Goal: Task Accomplishment & Management: Use online tool/utility

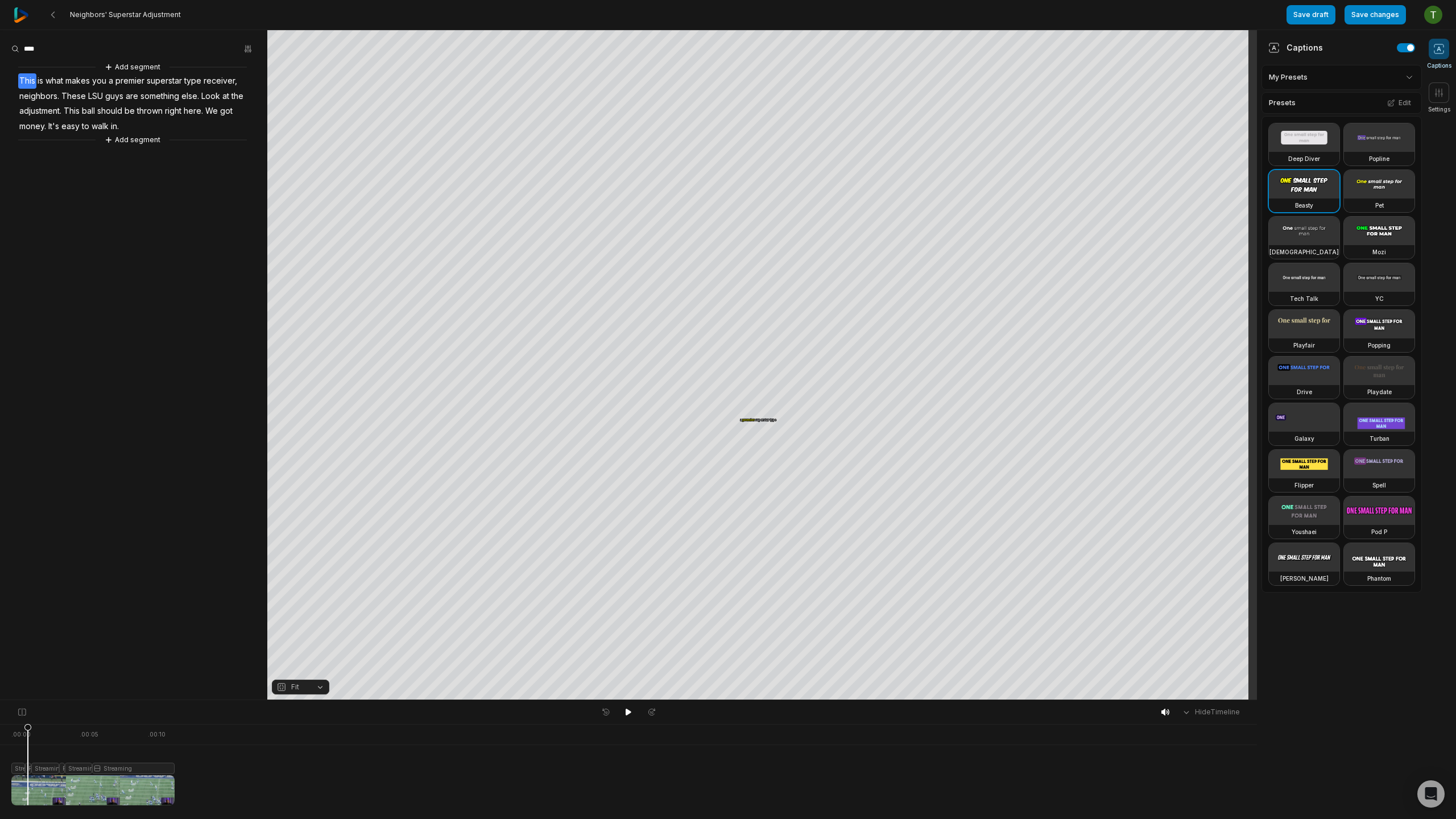
click at [28, 767] on div at bounding box center [93, 765] width 163 height 81
click at [768, 218] on div "Crop" at bounding box center [762, 222] width 31 height 10
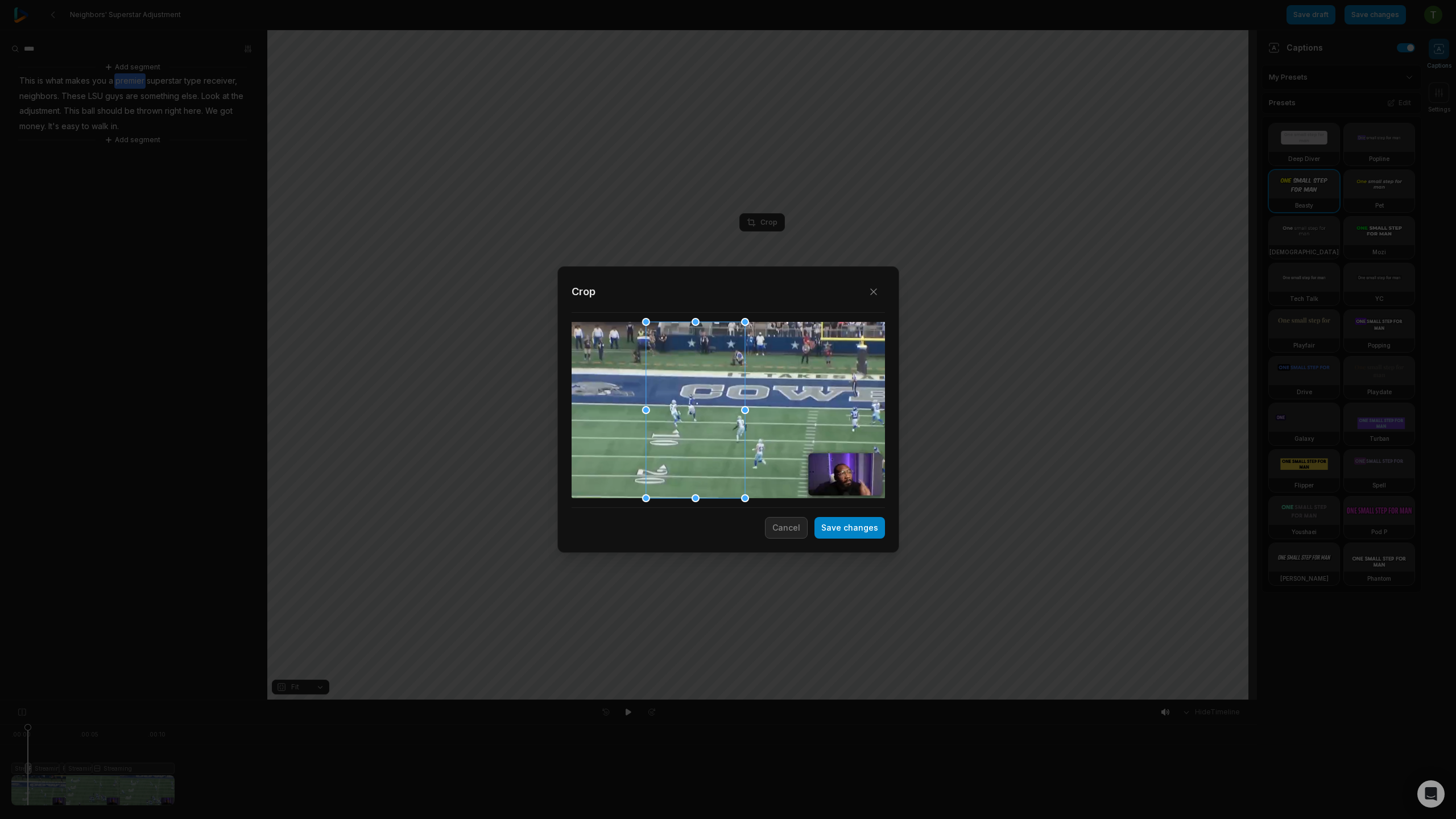
drag, startPoint x: 824, startPoint y: 435, endPoint x: 684, endPoint y: 451, distance: 140.9
click at [684, 451] on div at bounding box center [695, 410] width 99 height 176
click at [871, 533] on button "Save changes" at bounding box center [850, 528] width 71 height 22
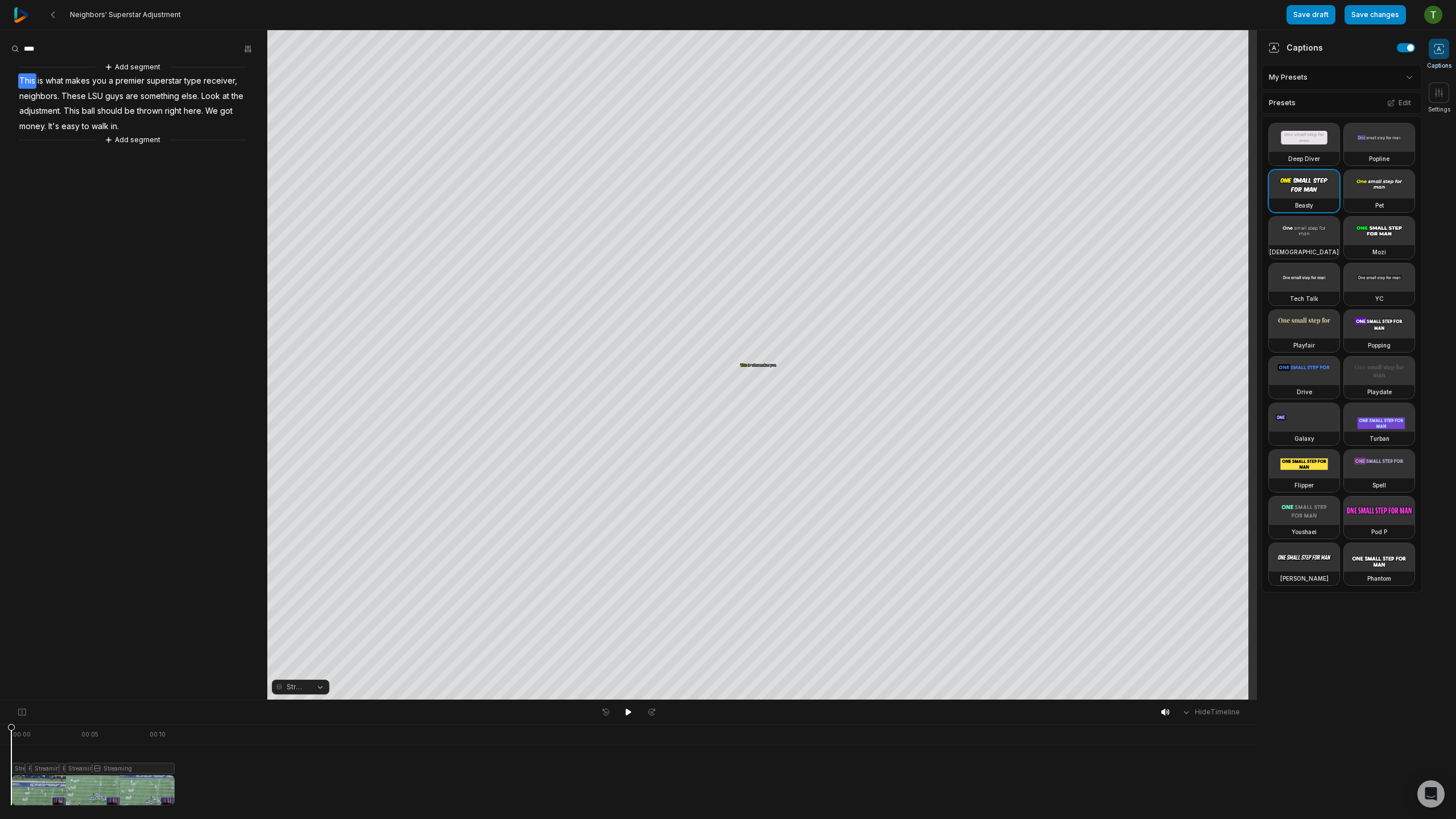
drag, startPoint x: 36, startPoint y: 727, endPoint x: 2, endPoint y: 729, distance: 34.1
click at [2, 729] on div ". 00:00 . 00:05 . 00:10 Streaming Fit Streaming Fill Streaming Streaming" at bounding box center [628, 771] width 1257 height 95
drag, startPoint x: 73, startPoint y: 730, endPoint x: 41, endPoint y: 732, distance: 32.1
click at [41, 732] on icon at bounding box center [41, 764] width 8 height 82
drag, startPoint x: 105, startPoint y: 726, endPoint x: 89, endPoint y: 731, distance: 16.8
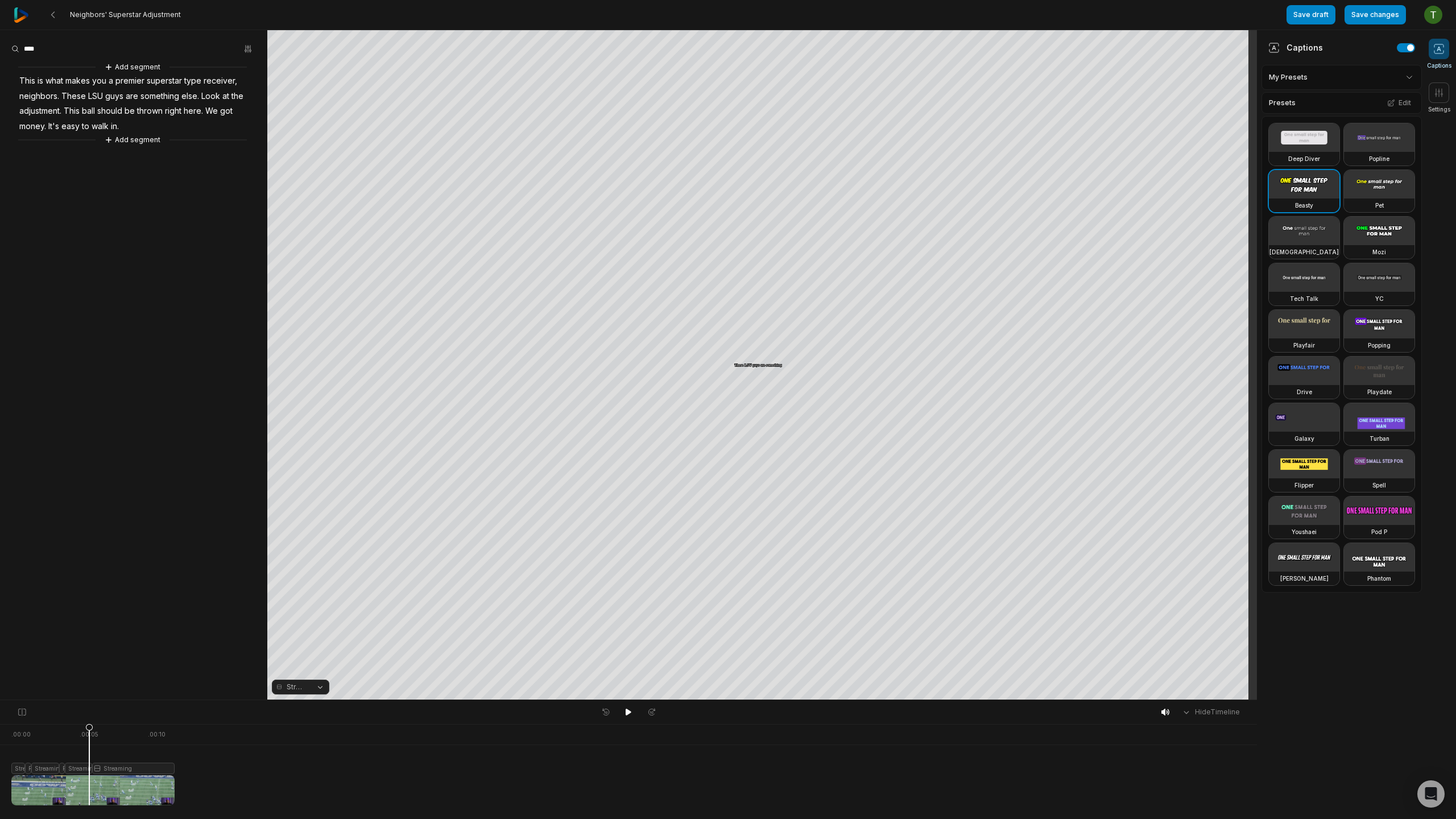
click at [89, 731] on icon at bounding box center [90, 767] width 7 height 87
click at [776, 365] on div "Crop" at bounding box center [762, 368] width 31 height 10
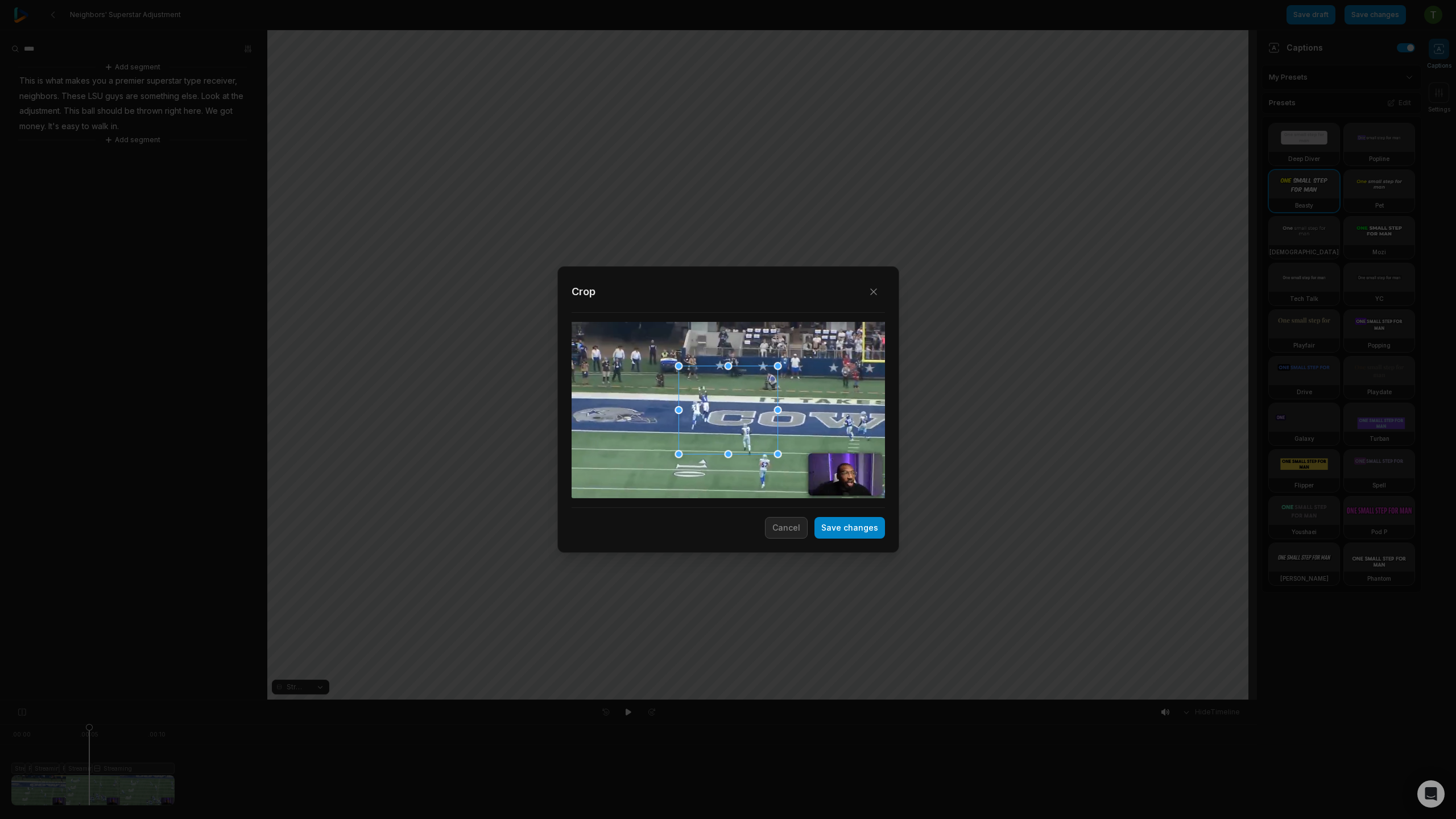
click at [772, 545] on div "Close Crop Save changes Cancel" at bounding box center [728, 410] width 342 height 287
click at [785, 539] on div "Close Crop Save changes Cancel" at bounding box center [728, 410] width 342 height 287
click at [791, 528] on button "Cancel" at bounding box center [786, 528] width 42 height 22
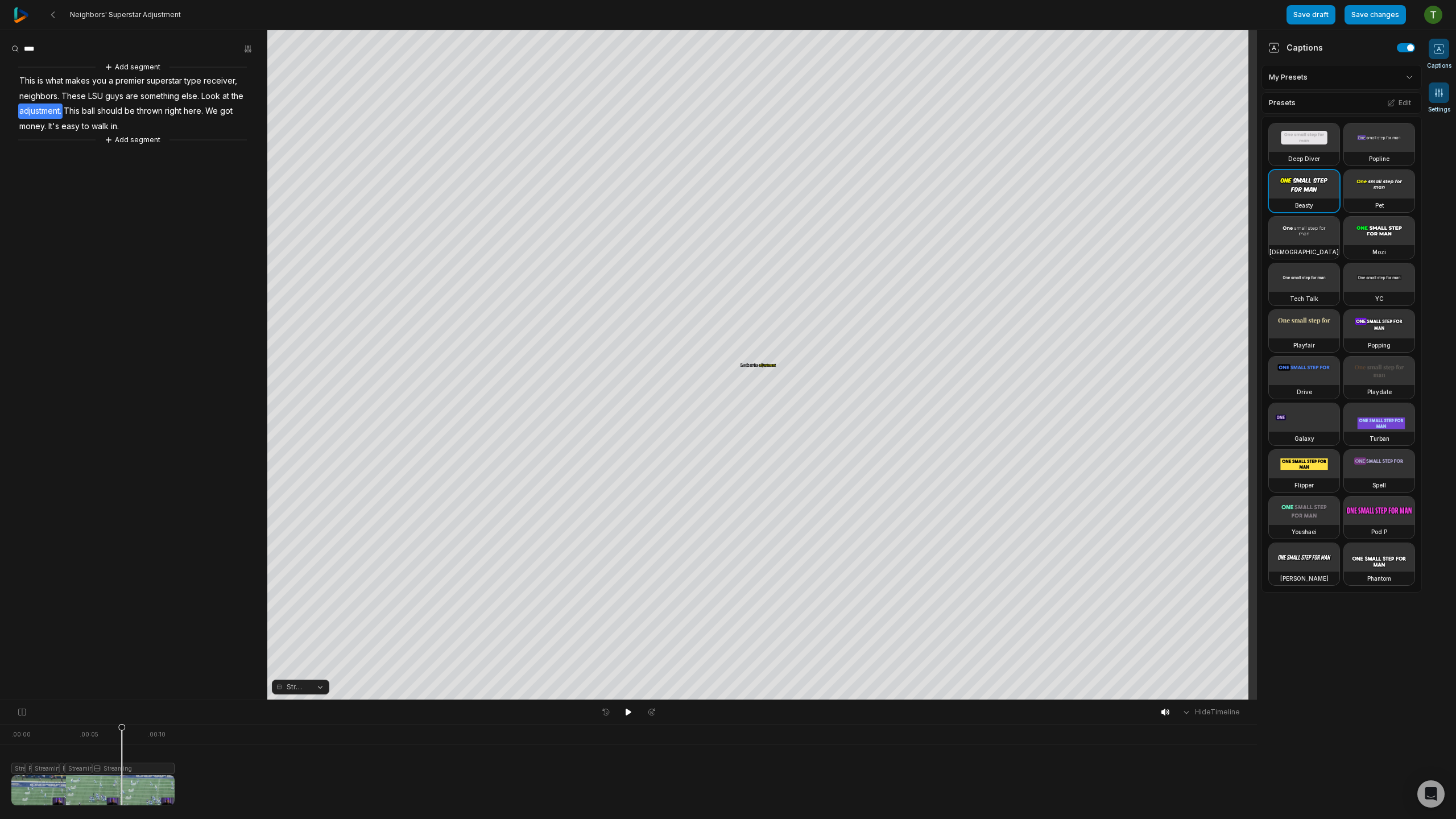
click at [1430, 96] on span at bounding box center [1439, 93] width 21 height 21
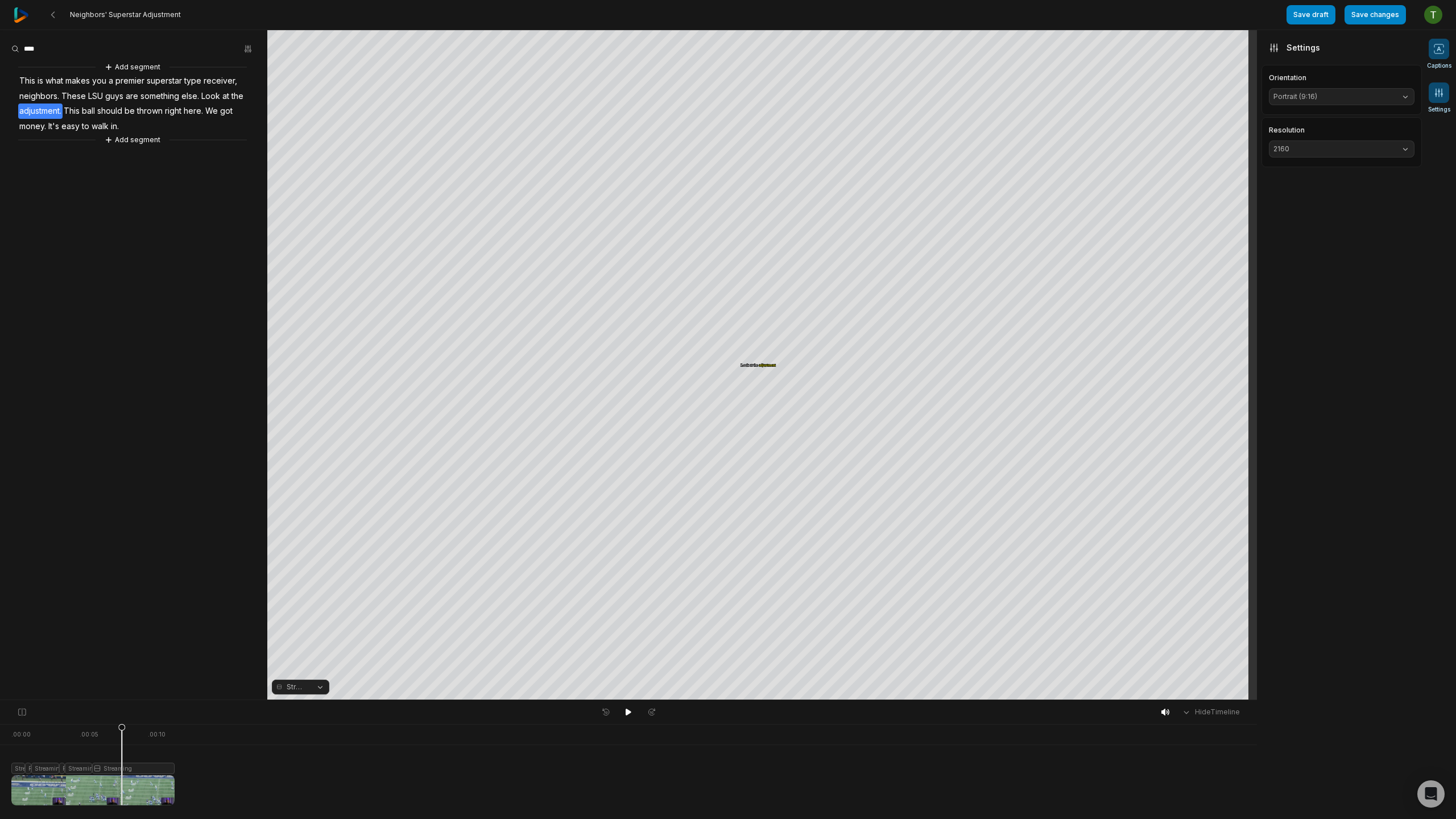
click at [1445, 53] on span at bounding box center [1439, 49] width 21 height 21
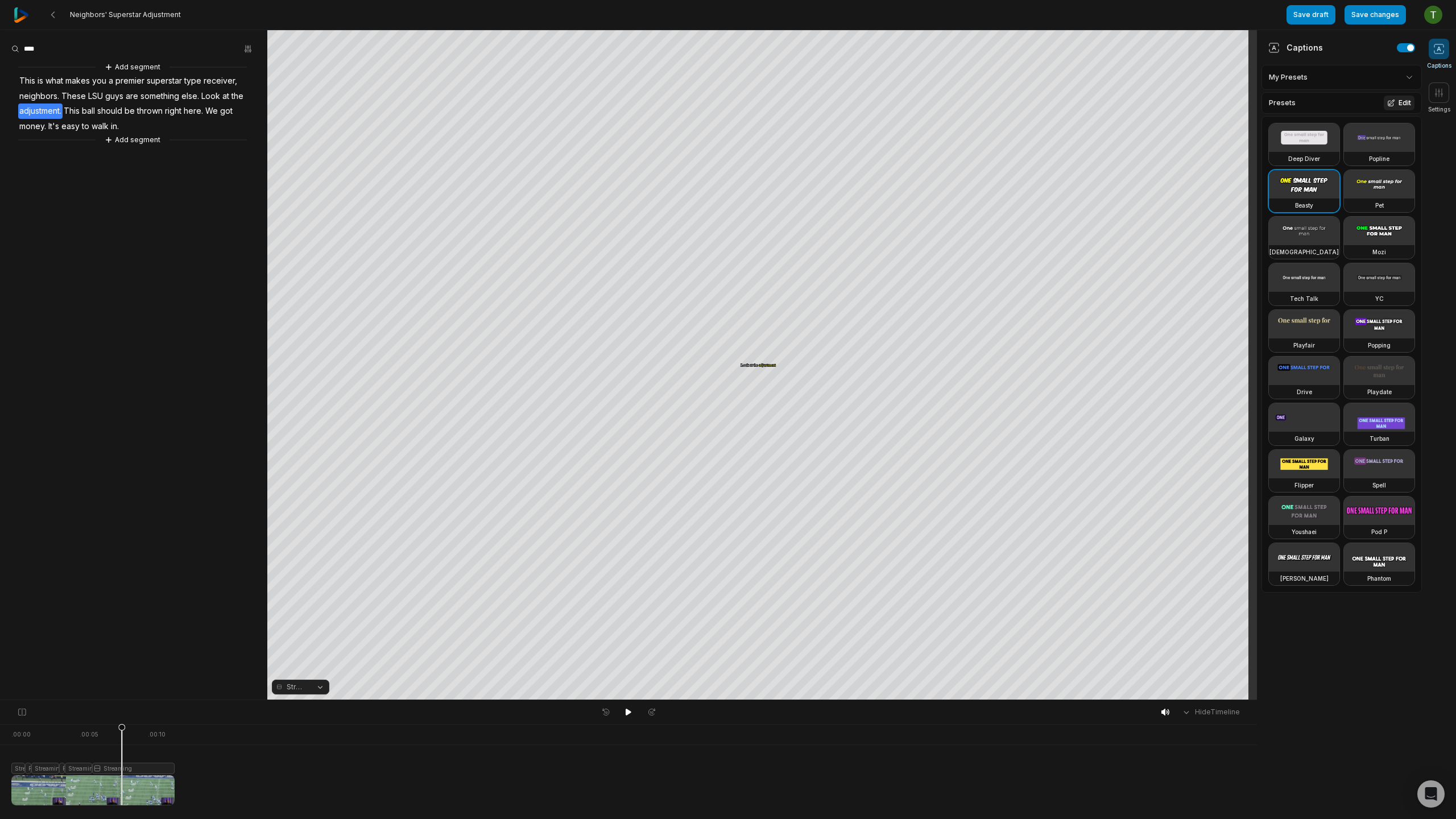
click at [1398, 102] on button "Edit" at bounding box center [1399, 103] width 31 height 15
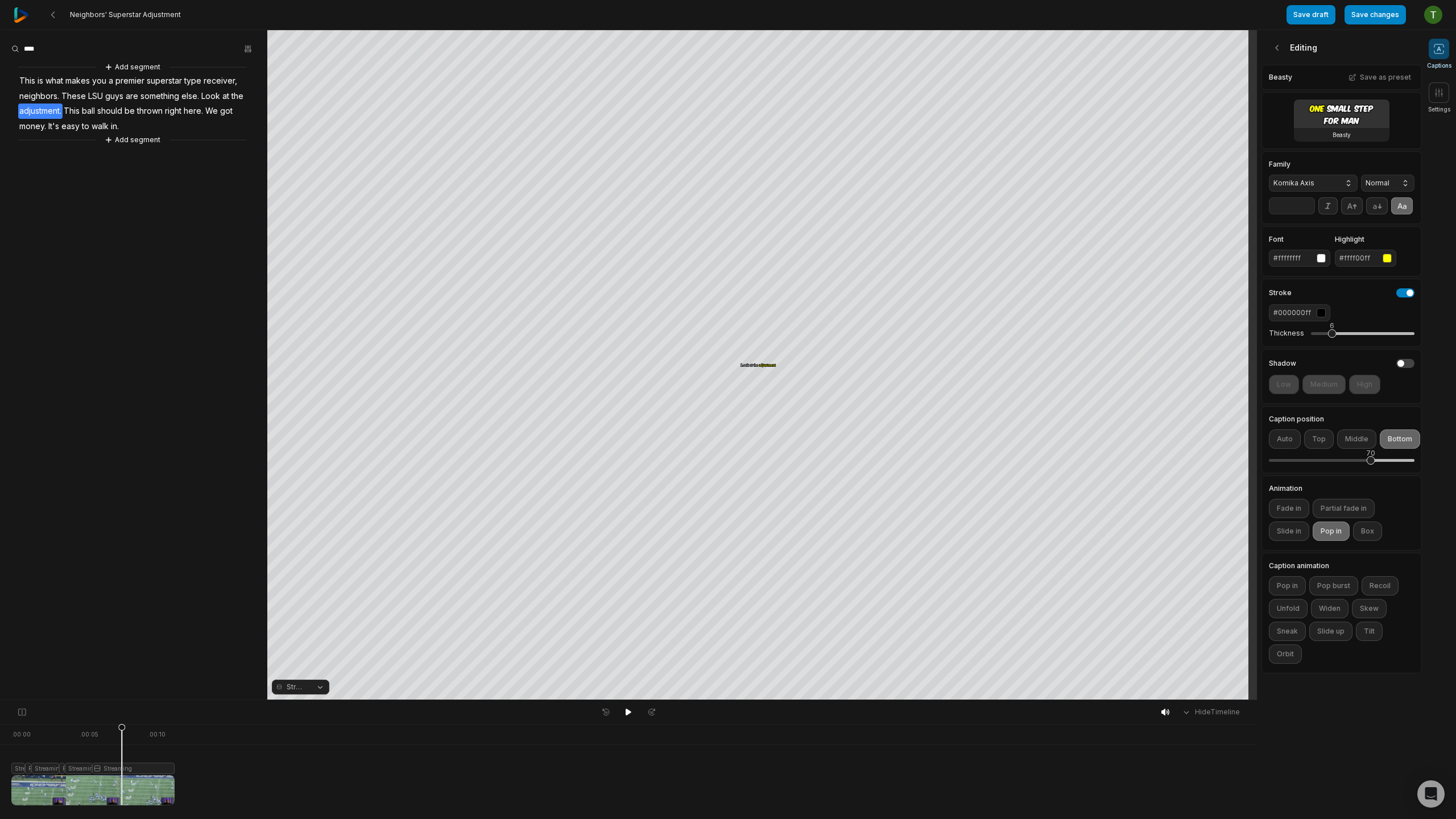
click at [1309, 202] on input "**" at bounding box center [1292, 206] width 46 height 17
click at [1309, 203] on input "**" at bounding box center [1292, 206] width 46 height 17
click at [1309, 204] on input "***" at bounding box center [1292, 206] width 46 height 17
type input "***"
click at [1309, 205] on input "***" at bounding box center [1292, 206] width 46 height 17
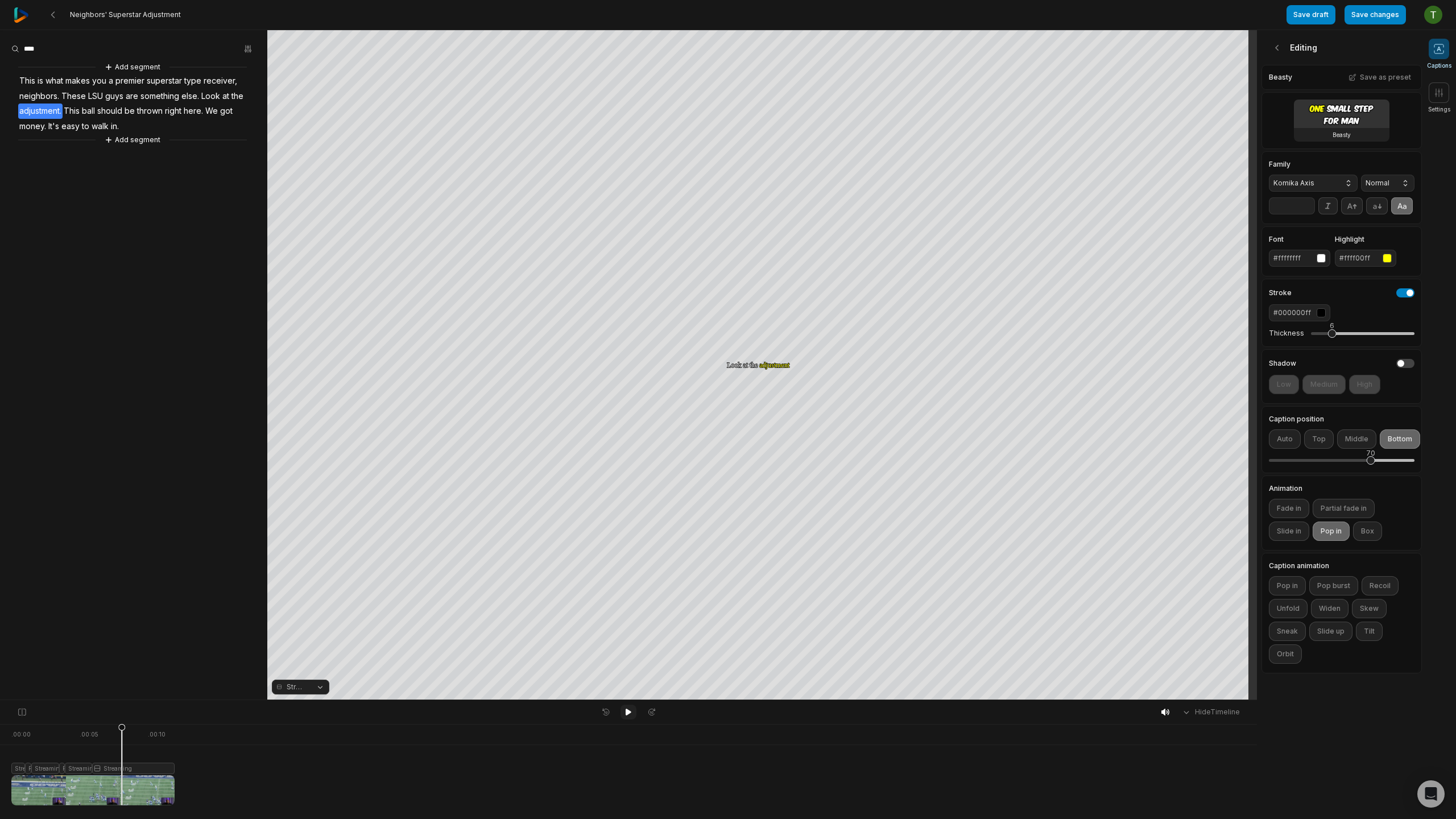
click at [629, 711] on icon at bounding box center [629, 712] width 6 height 7
click at [626, 709] on icon at bounding box center [629, 712] width 6 height 7
click at [626, 709] on icon at bounding box center [628, 712] width 9 height 9
click at [626, 709] on icon at bounding box center [629, 712] width 6 height 7
click at [626, 709] on icon at bounding box center [628, 712] width 9 height 9
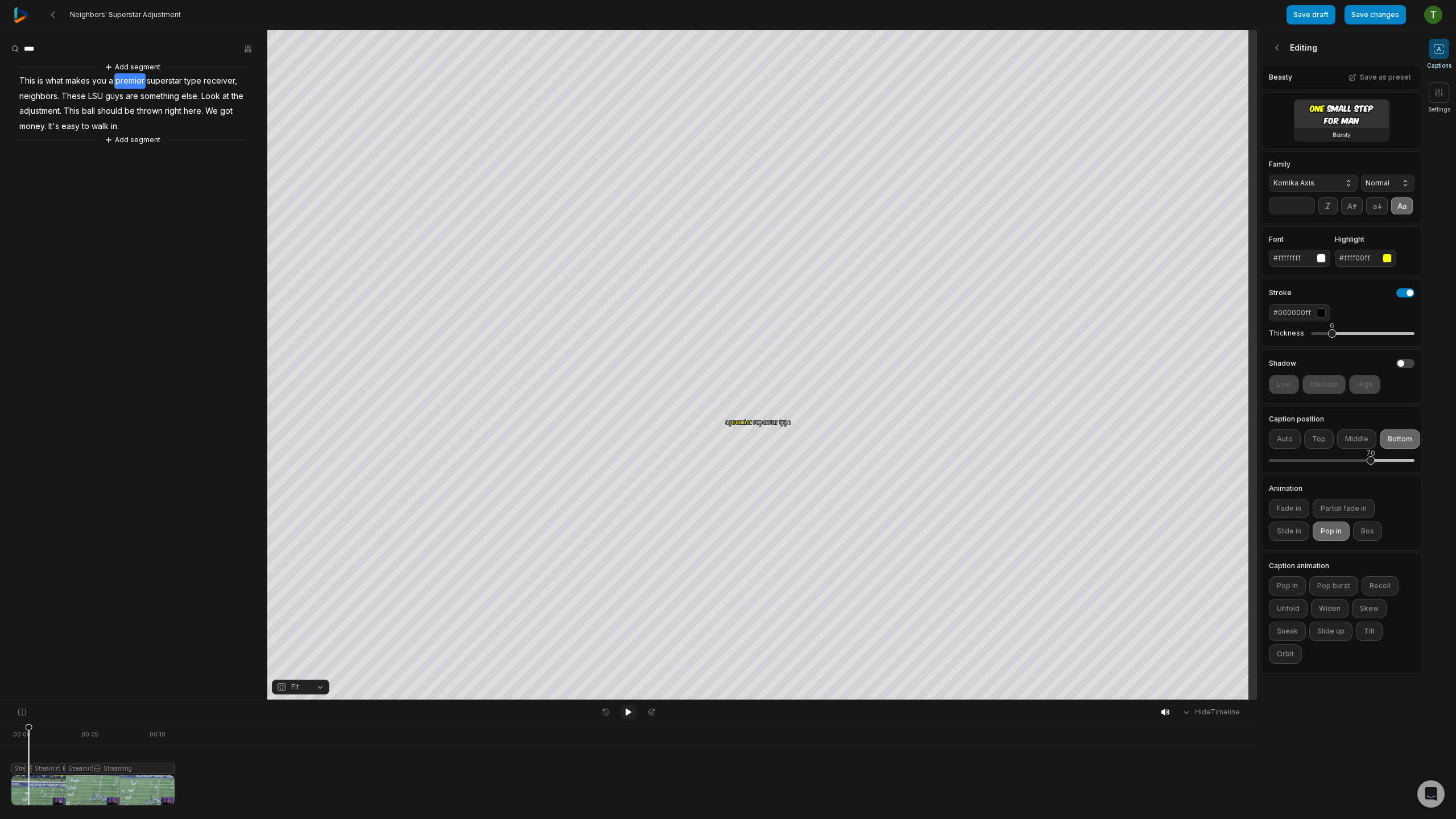
click at [626, 709] on icon at bounding box center [629, 712] width 6 height 7
click at [626, 709] on icon at bounding box center [628, 712] width 9 height 9
drag, startPoint x: 71, startPoint y: 729, endPoint x: 63, endPoint y: 735, distance: 10.0
click at [63, 735] on icon at bounding box center [63, 767] width 7 height 87
click at [310, 681] on button "Fill" at bounding box center [300, 687] width 57 height 15
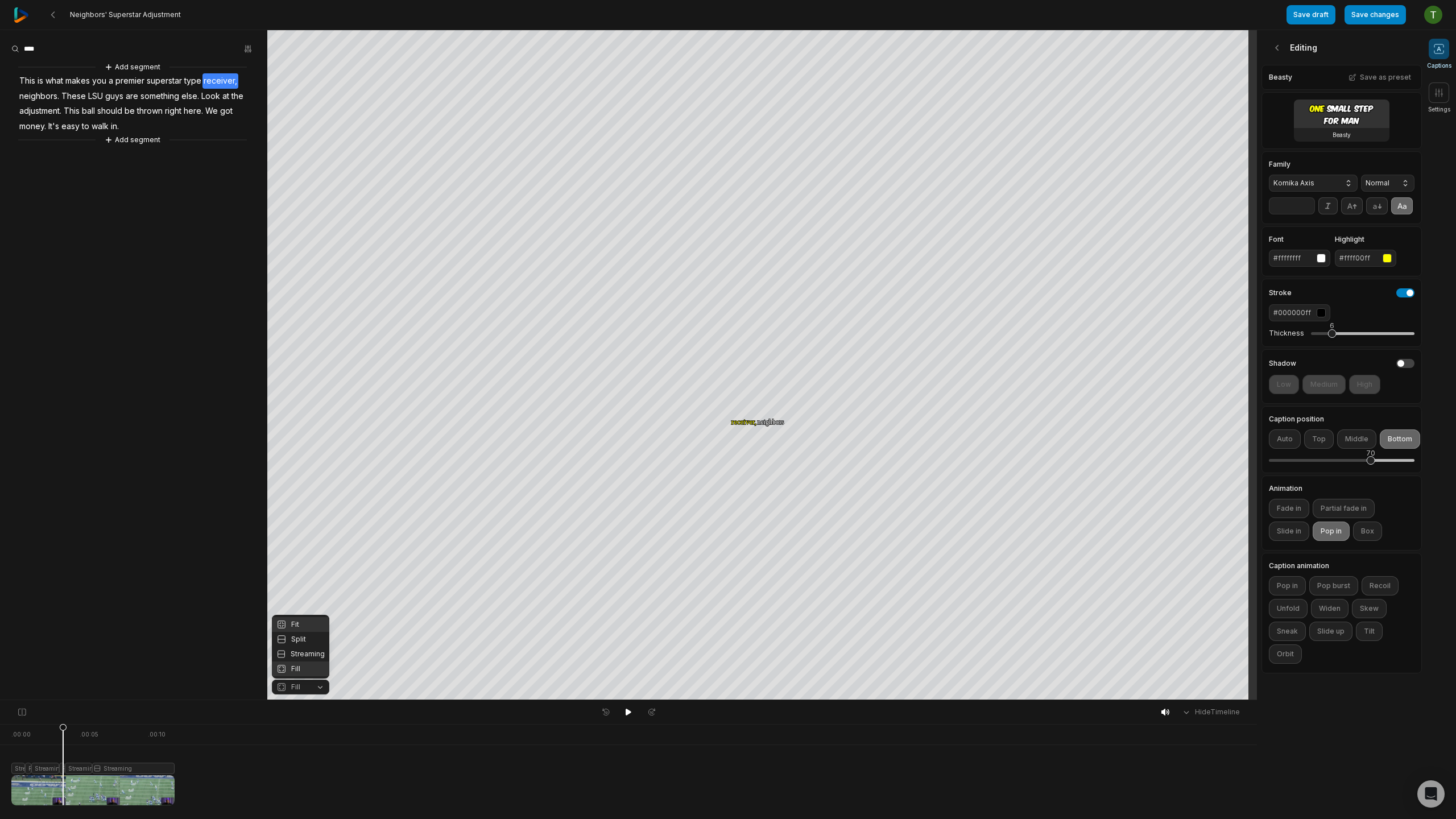
click at [306, 625] on div "Fit" at bounding box center [300, 624] width 57 height 15
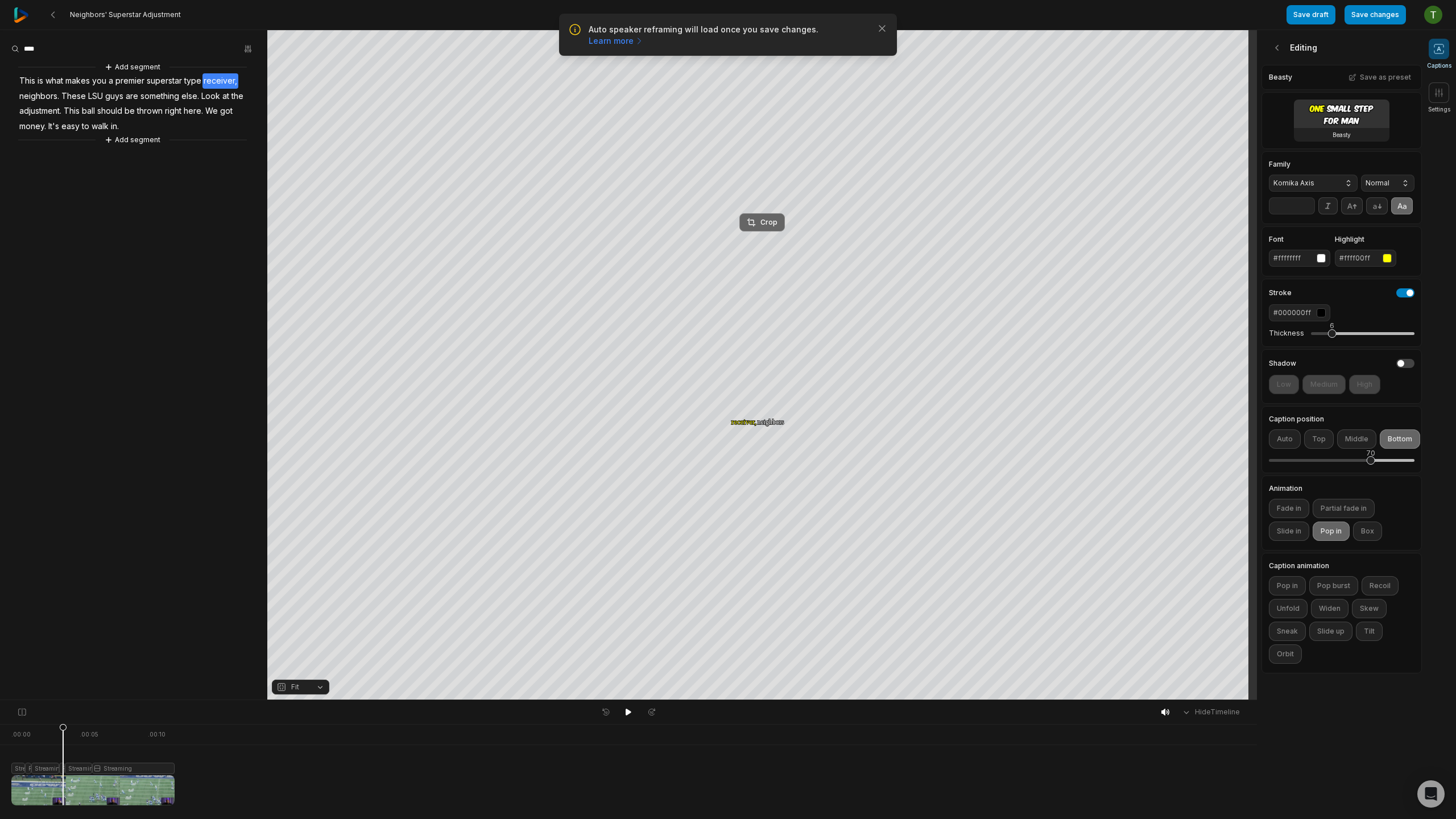
click at [757, 220] on div "Crop" at bounding box center [762, 222] width 31 height 10
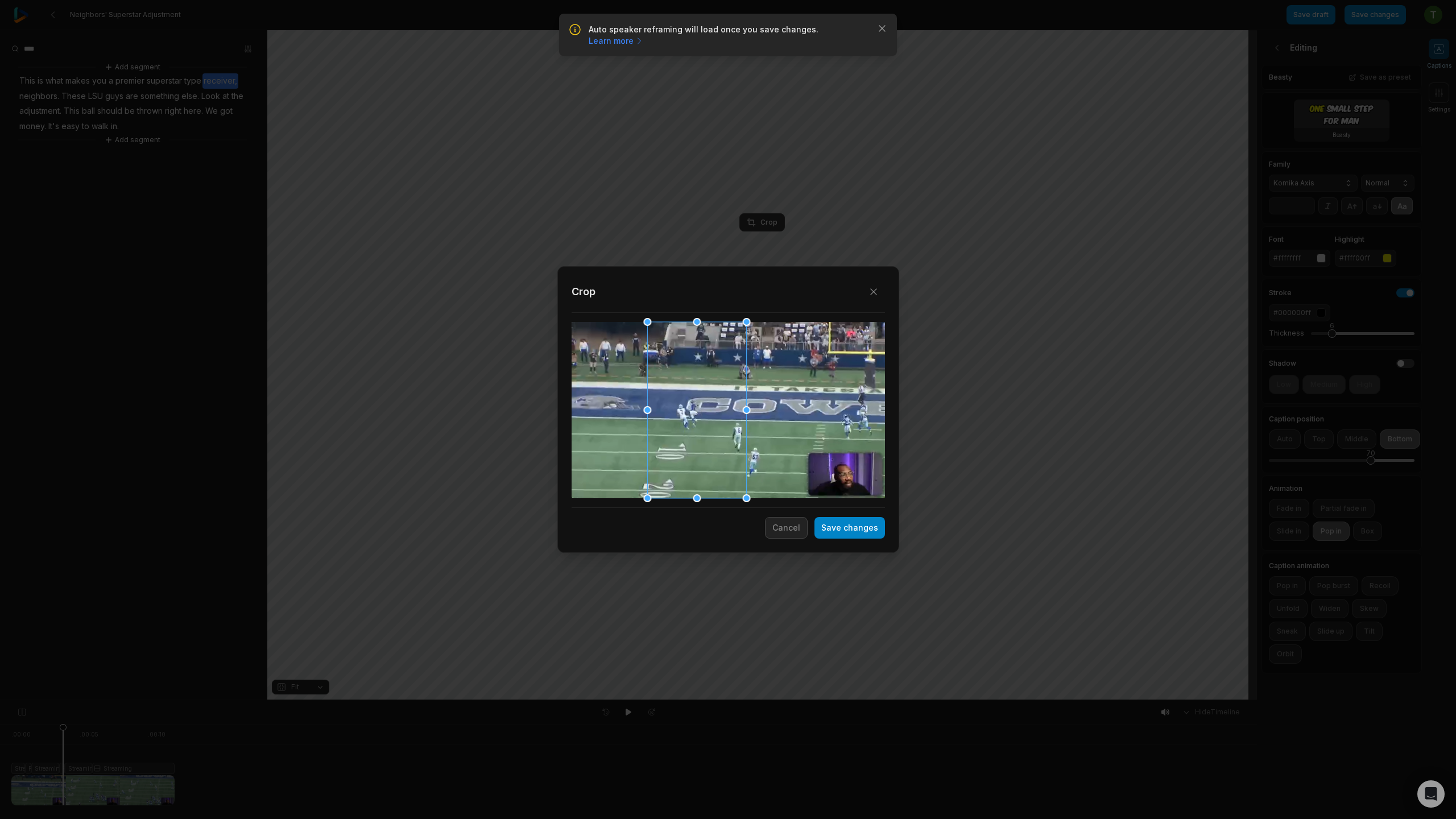
drag, startPoint x: 749, startPoint y: 414, endPoint x: 725, endPoint y: 418, distance: 24.3
click at [725, 418] on div at bounding box center [697, 410] width 99 height 176
click at [847, 530] on button "Save changes" at bounding box center [850, 528] width 71 height 22
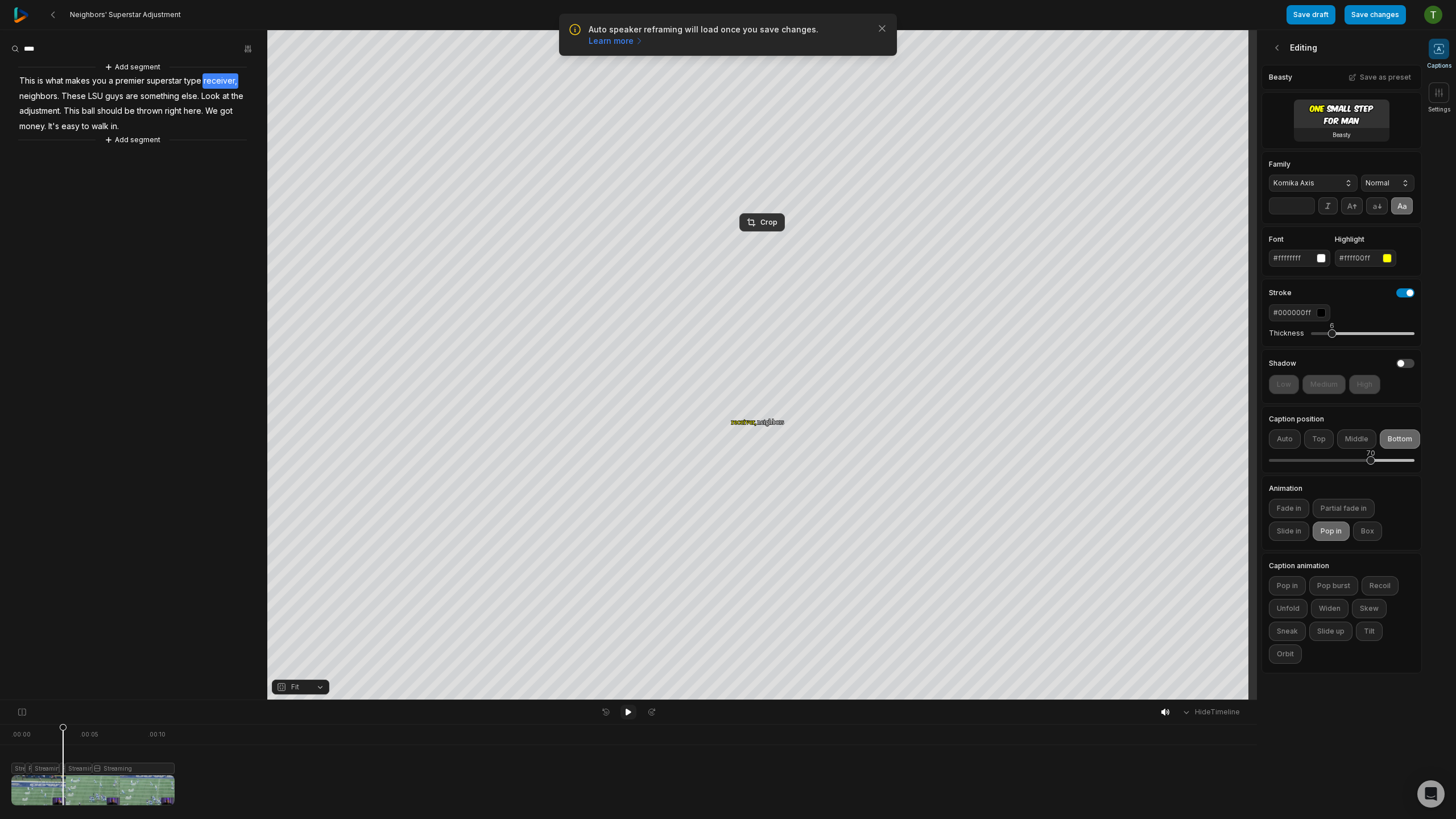
click at [626, 709] on icon at bounding box center [628, 712] width 9 height 9
click at [626, 709] on icon at bounding box center [629, 712] width 6 height 7
click at [627, 709] on icon at bounding box center [628, 712] width 9 height 9
click at [627, 709] on icon at bounding box center [629, 712] width 6 height 7
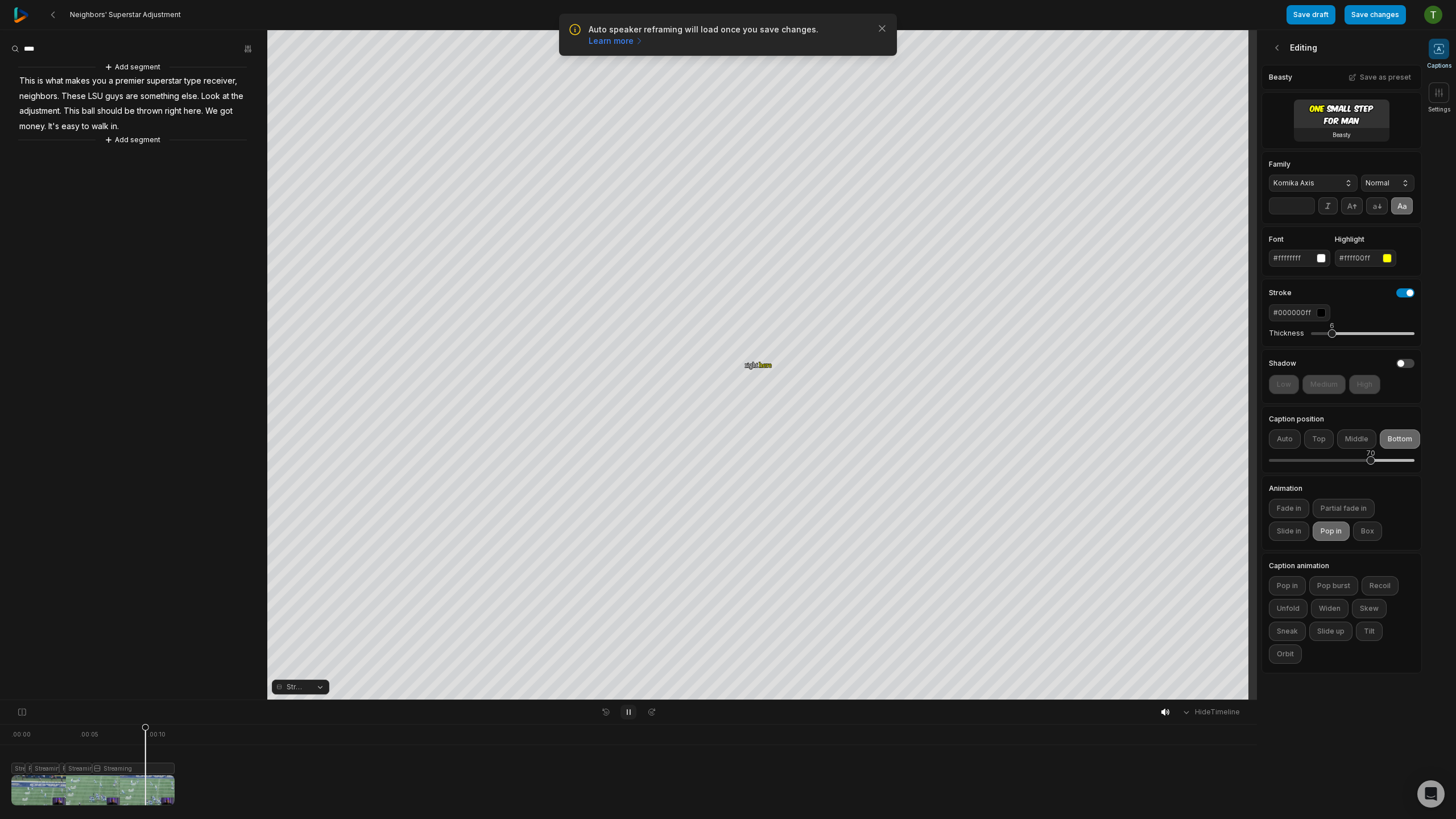
click at [627, 709] on icon at bounding box center [628, 712] width 9 height 9
click at [627, 709] on icon at bounding box center [629, 712] width 6 height 7
click at [627, 709] on icon at bounding box center [628, 712] width 9 height 9
click at [759, 243] on div "Crop" at bounding box center [762, 240] width 31 height 10
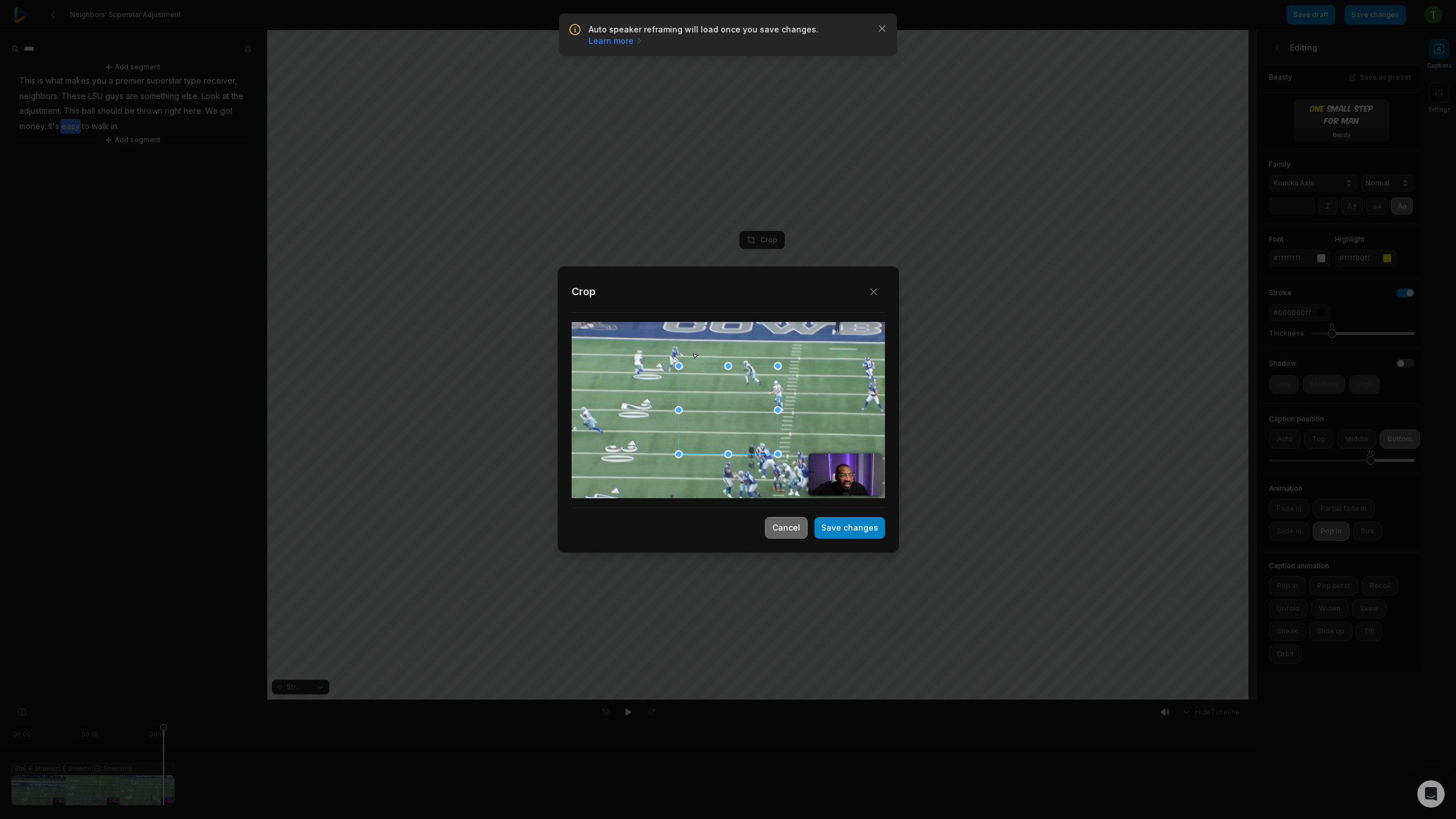
click at [781, 528] on button "Cancel" at bounding box center [786, 528] width 42 height 22
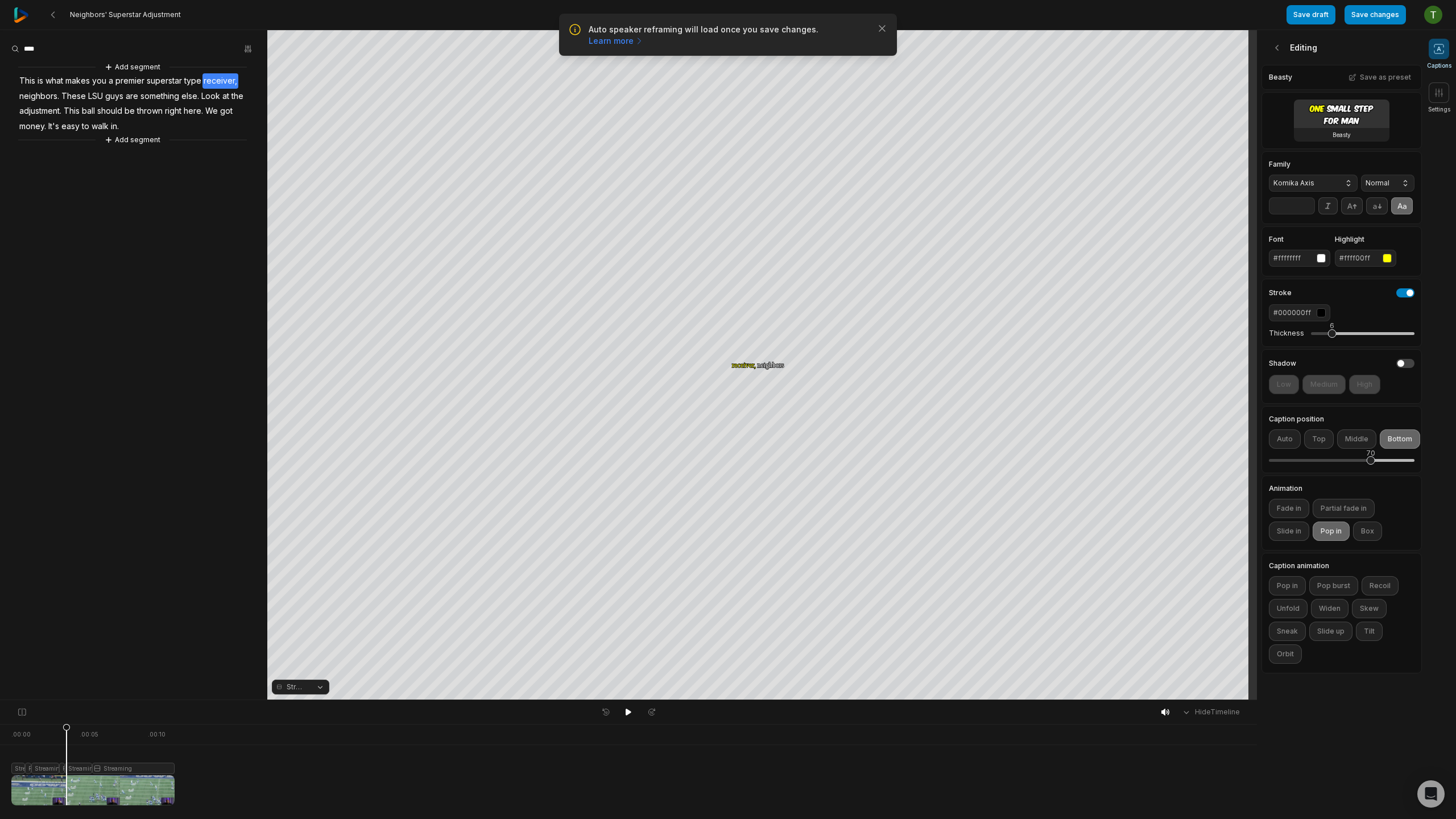
drag, startPoint x: 117, startPoint y: 726, endPoint x: 67, endPoint y: 728, distance: 50.0
click at [67, 728] on icon at bounding box center [67, 767] width 7 height 87
click at [81, 768] on div at bounding box center [93, 765] width 163 height 81
click at [296, 691] on span "Streaming" at bounding box center [297, 687] width 20 height 10
click at [311, 626] on div "Fit" at bounding box center [300, 624] width 57 height 15
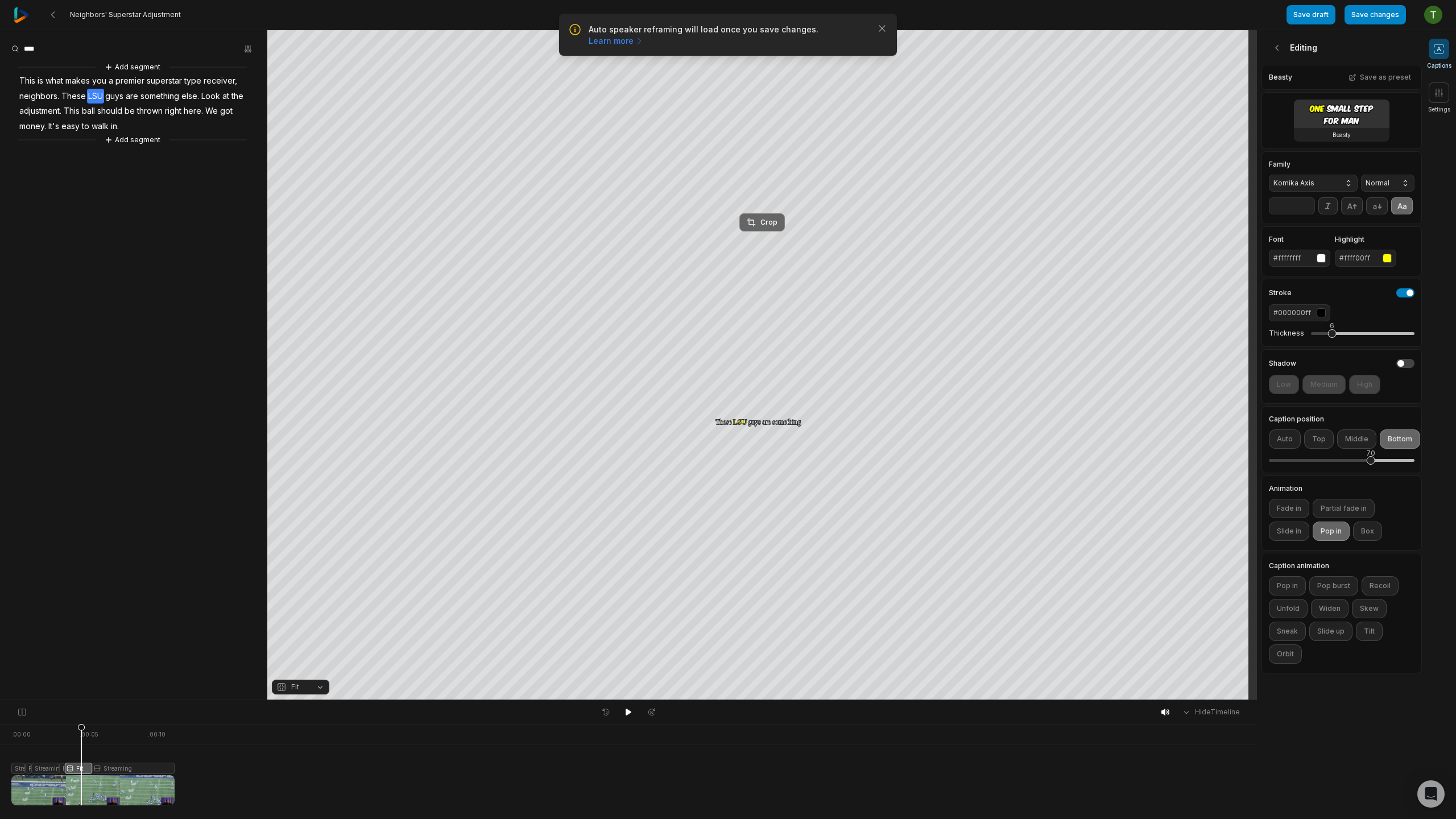
click at [759, 223] on div "Crop" at bounding box center [762, 222] width 31 height 10
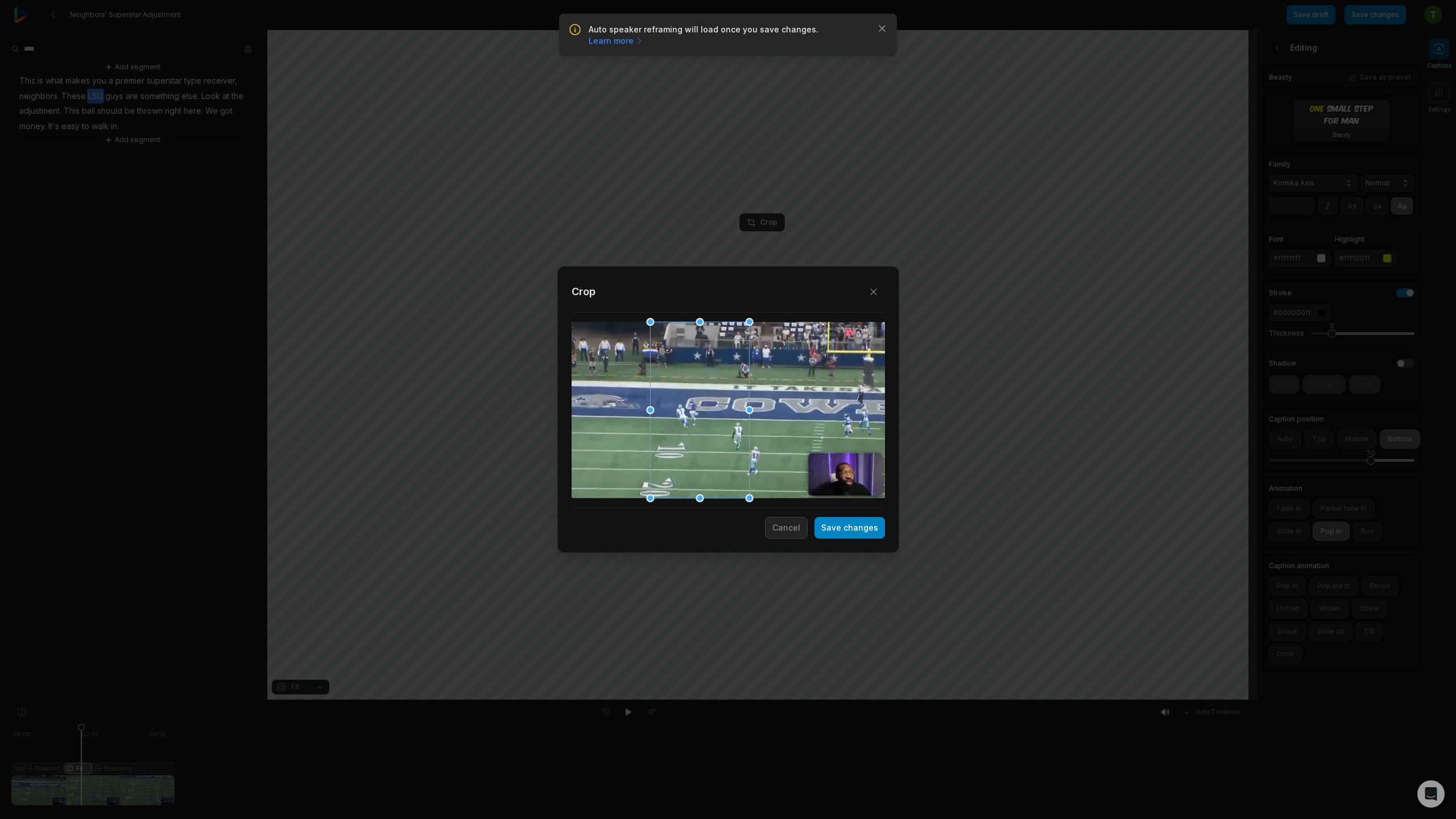
drag, startPoint x: 743, startPoint y: 419, endPoint x: 715, endPoint y: 427, distance: 29.1
click at [715, 427] on div at bounding box center [700, 410] width 99 height 176
click at [849, 531] on button "Save changes" at bounding box center [850, 528] width 71 height 22
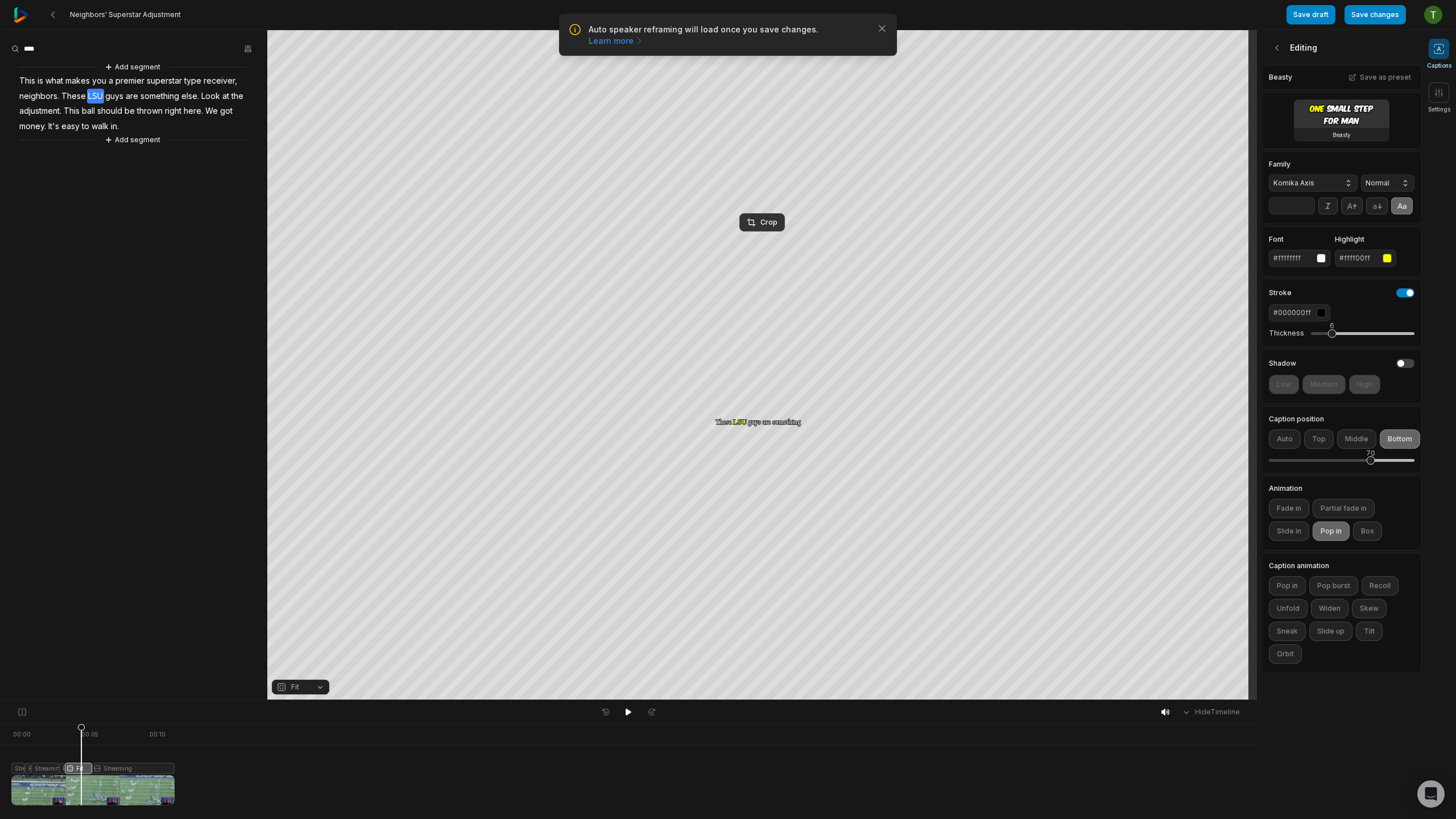
click at [9, 739] on div ". 00:00 . 00:05 . 00:10" at bounding box center [628, 734] width 1257 height 21
click at [15, 735] on div at bounding box center [93, 765] width 163 height 81
click at [153, 761] on div at bounding box center [93, 765] width 163 height 81
click at [770, 237] on div "Crop" at bounding box center [762, 240] width 31 height 10
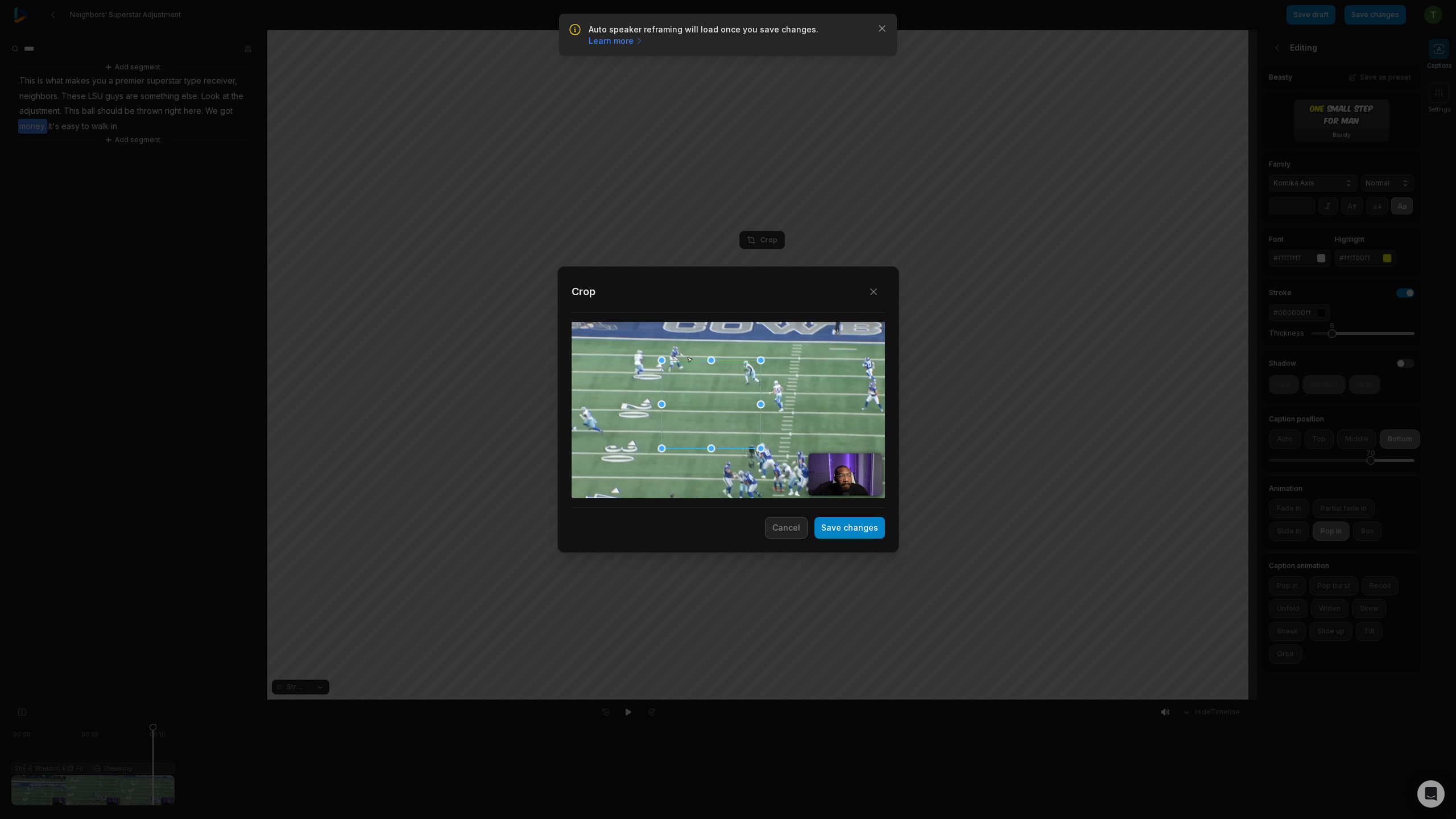
drag, startPoint x: 739, startPoint y: 395, endPoint x: 738, endPoint y: 421, distance: 26.0
click at [722, 389] on div at bounding box center [711, 404] width 99 height 88
click at [841, 525] on button "Save changes" at bounding box center [850, 528] width 71 height 22
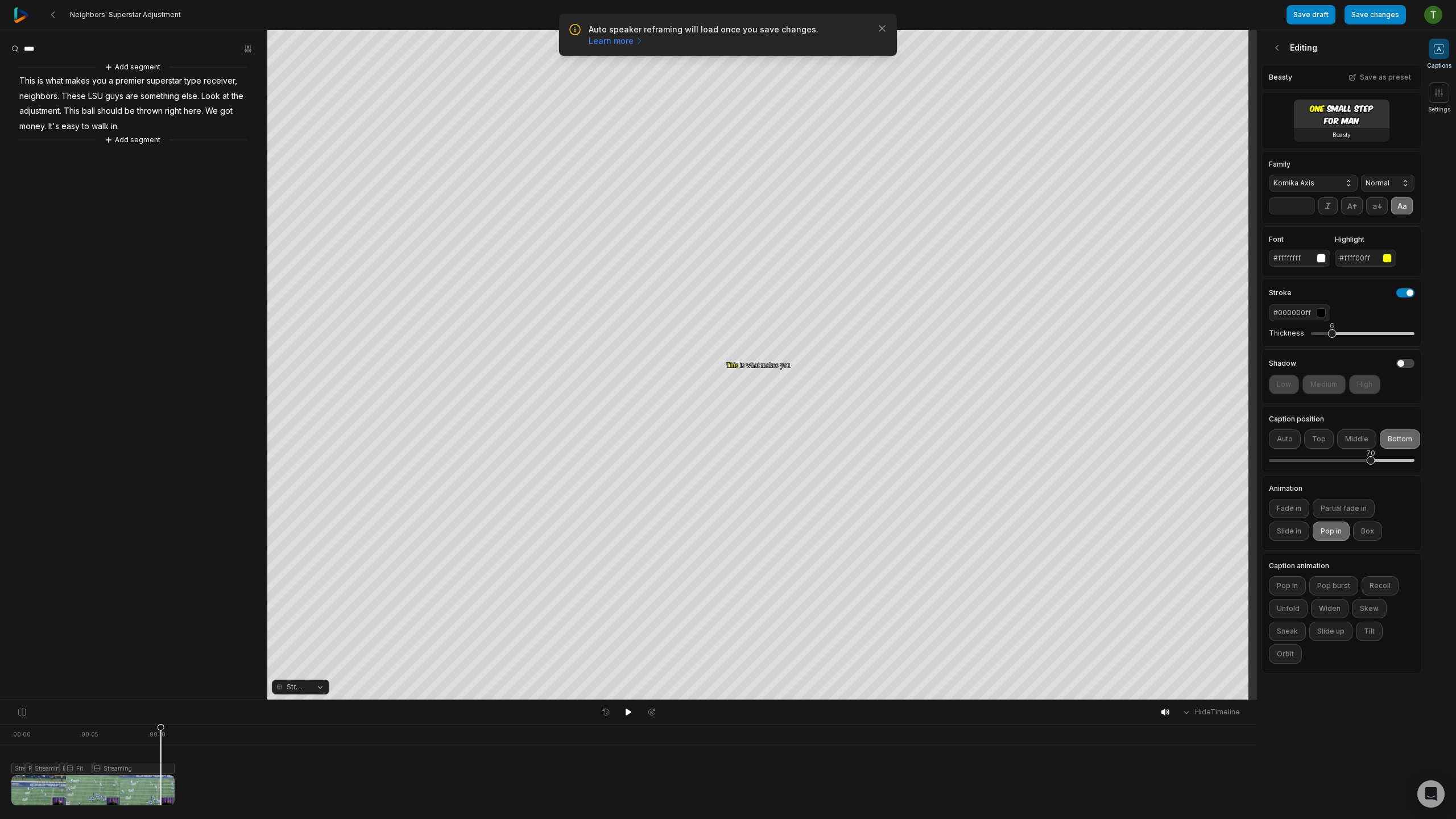
click at [109, 765] on div at bounding box center [93, 765] width 163 height 81
click at [758, 351] on div "Crop" at bounding box center [762, 351] width 31 height 10
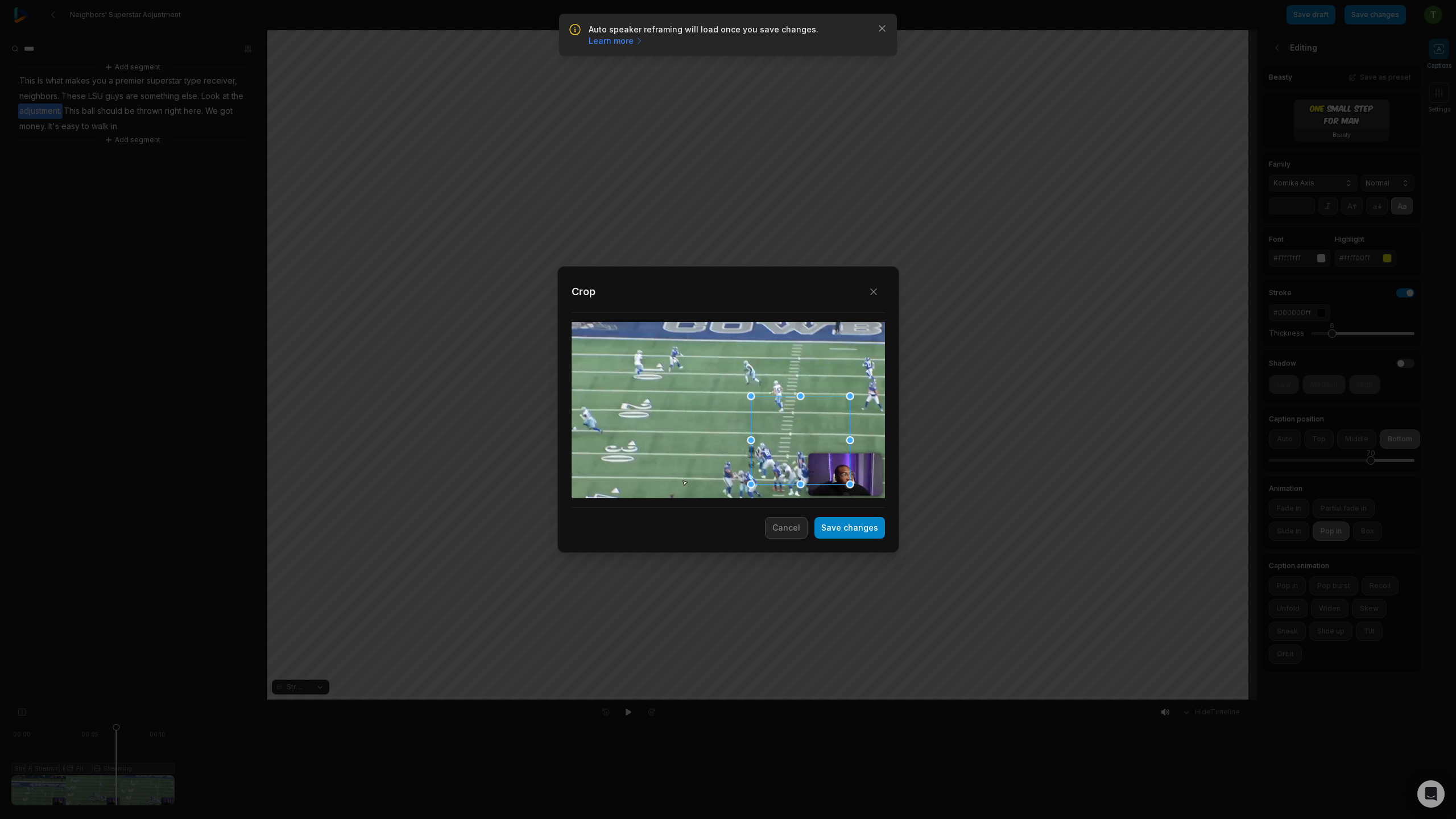
drag, startPoint x: 705, startPoint y: 407, endPoint x: 874, endPoint y: 505, distance: 195.4
click at [885, 514] on div "Close Crop Save changes Cancel" at bounding box center [728, 410] width 342 height 287
drag, startPoint x: 802, startPoint y: 438, endPoint x: 878, endPoint y: 502, distance: 99.4
click at [880, 510] on div "Crop" at bounding box center [728, 398] width 313 height 237
drag, startPoint x: 784, startPoint y: 417, endPoint x: 818, endPoint y: 469, distance: 62.1
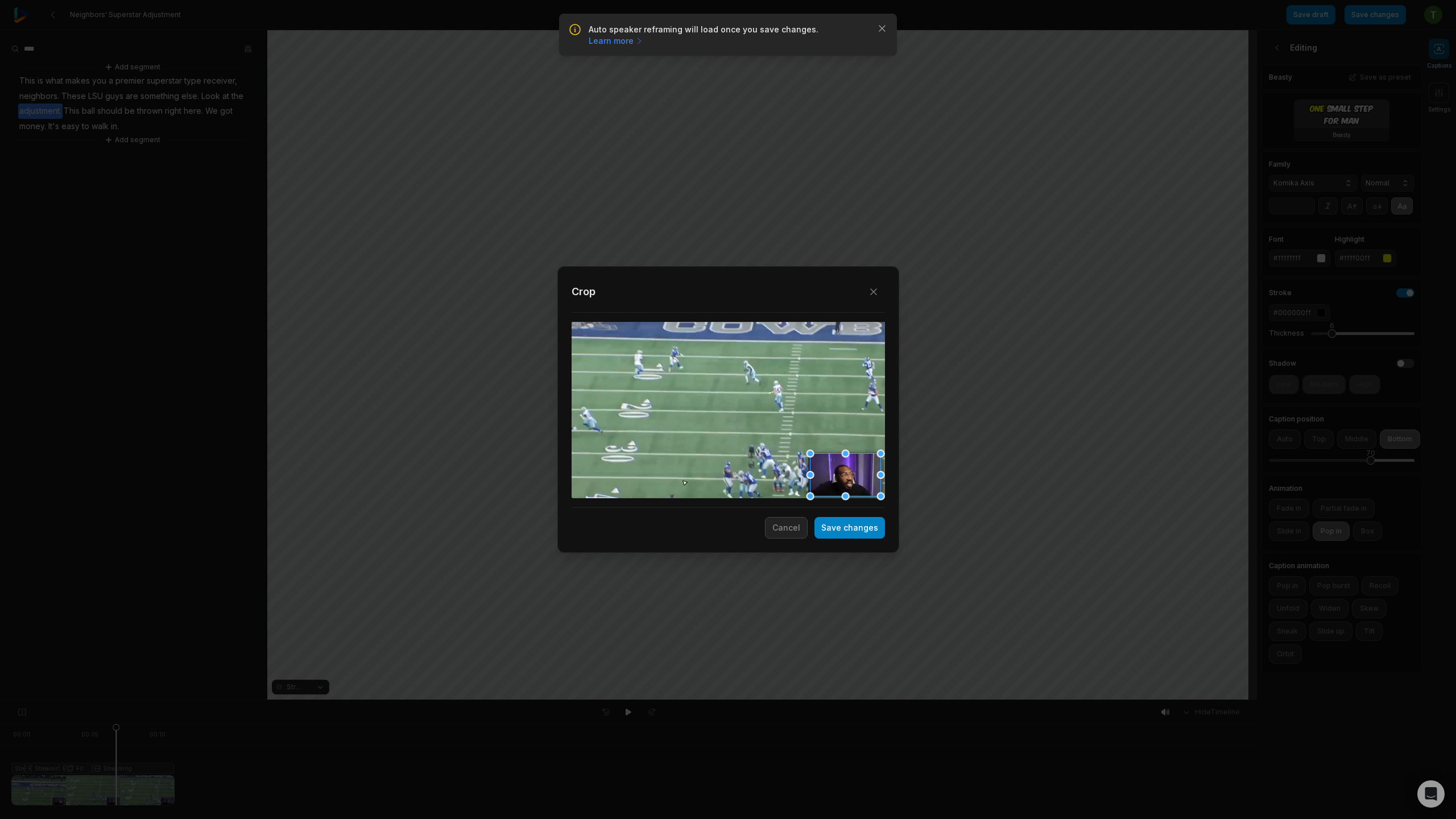
click at [818, 700] on div "Close Crop Save changes Cancel" at bounding box center [728, 700] width 1456 height 0
click at [847, 522] on button "Save changes" at bounding box center [850, 528] width 71 height 22
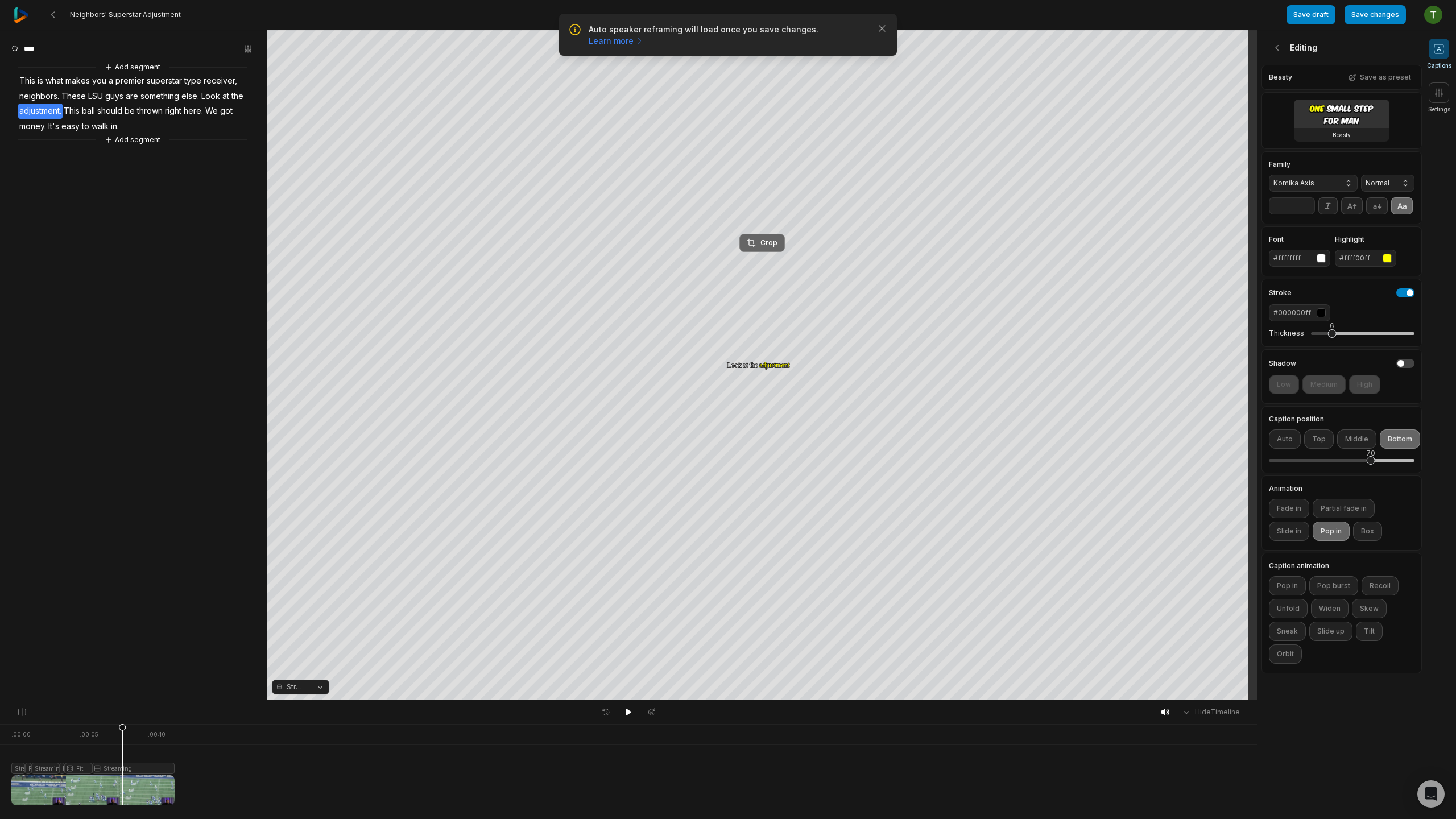
click at [774, 246] on div "Crop" at bounding box center [762, 243] width 31 height 10
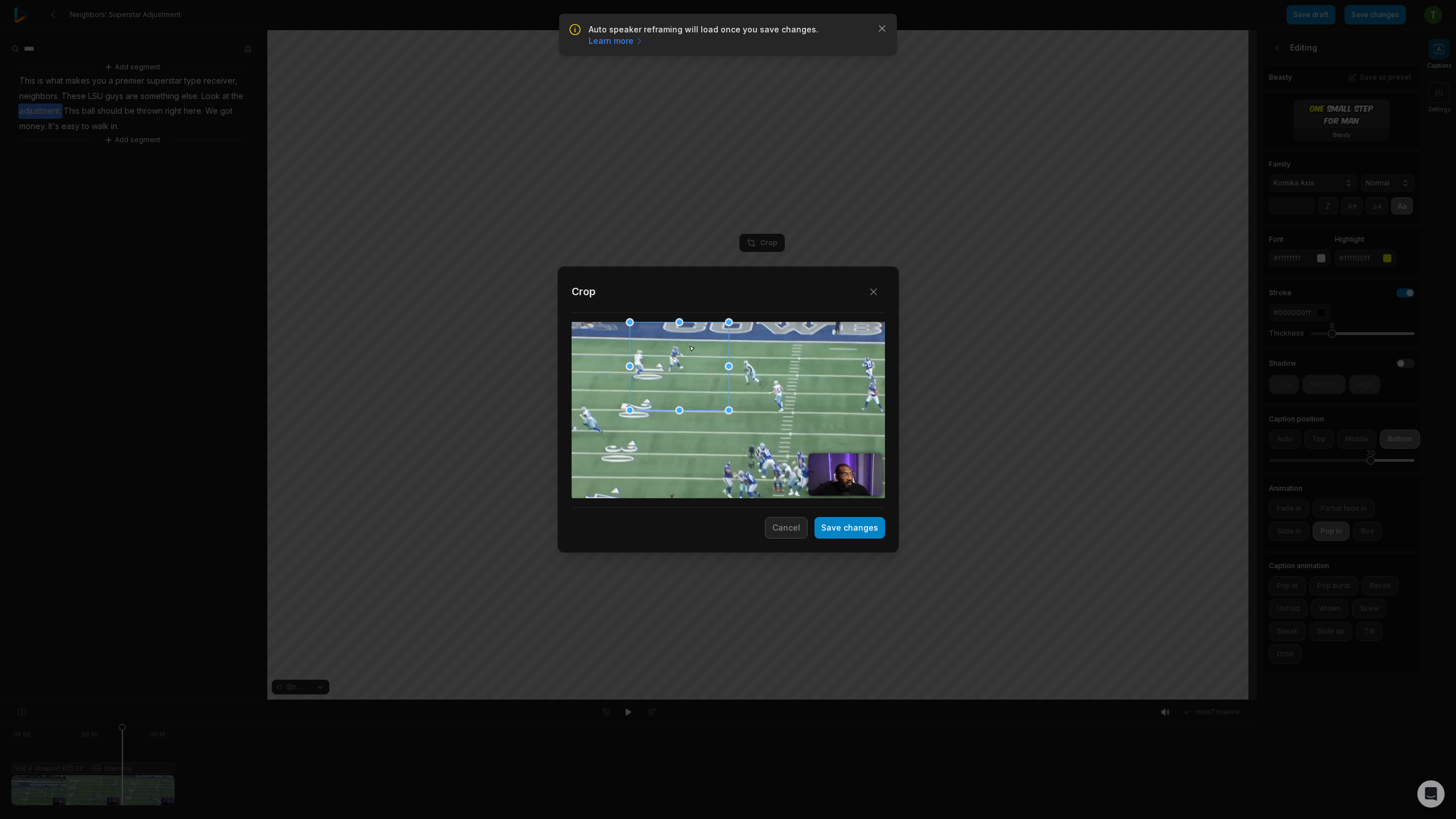
drag, startPoint x: 742, startPoint y: 399, endPoint x: 709, endPoint y: 356, distance: 54.2
click at [709, 356] on div at bounding box center [679, 366] width 99 height 88
drag, startPoint x: 709, startPoint y: 353, endPoint x: 705, endPoint y: 345, distance: 8.9
click at [705, 345] on div at bounding box center [675, 366] width 99 height 88
click at [852, 529] on button "Save changes" at bounding box center [850, 528] width 71 height 22
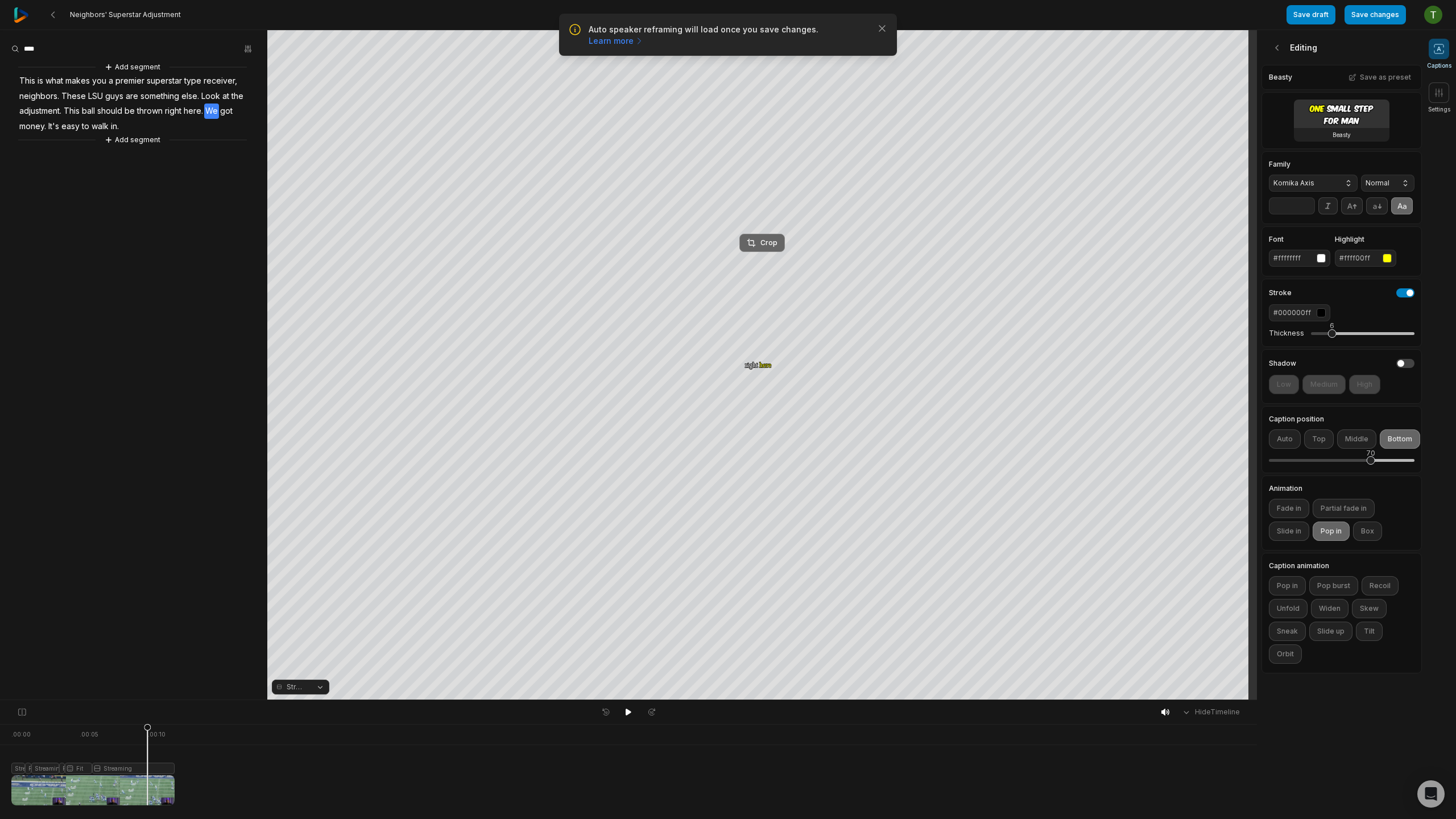
click at [764, 243] on div "Crop" at bounding box center [762, 243] width 31 height 10
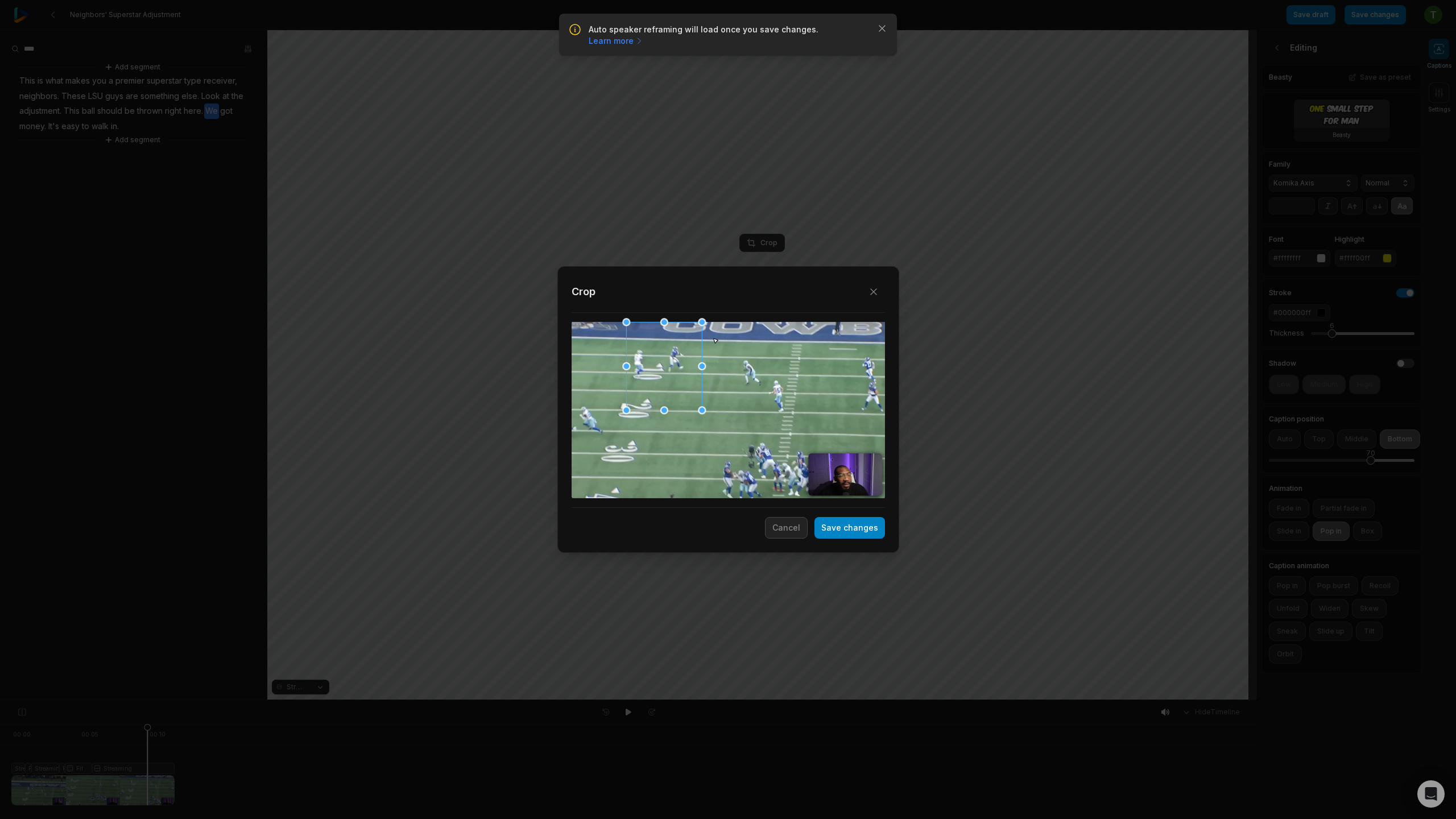
drag, startPoint x: 726, startPoint y: 321, endPoint x: 696, endPoint y: 369, distance: 56.6
click at [688, 700] on div "Close Crop Save changes Cancel" at bounding box center [728, 700] width 1456 height 0
drag, startPoint x: 700, startPoint y: 410, endPoint x: 713, endPoint y: 392, distance: 22.2
click at [829, 700] on div "Close Crop Save changes Cancel" at bounding box center [728, 700] width 1456 height 0
click at [713, 389] on div at bounding box center [690, 380] width 129 height 115
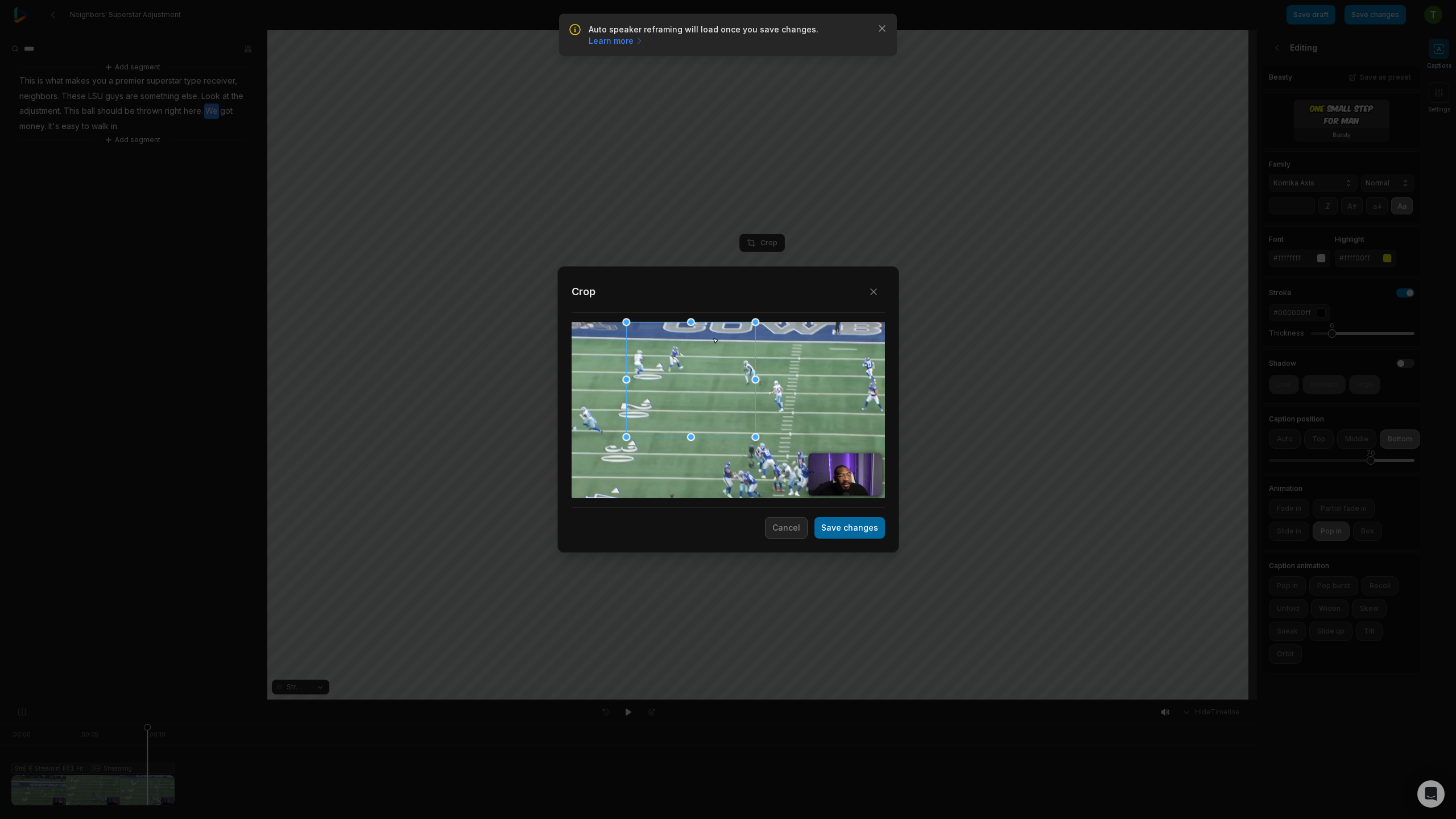
click at [841, 522] on button "Save changes" at bounding box center [850, 528] width 71 height 22
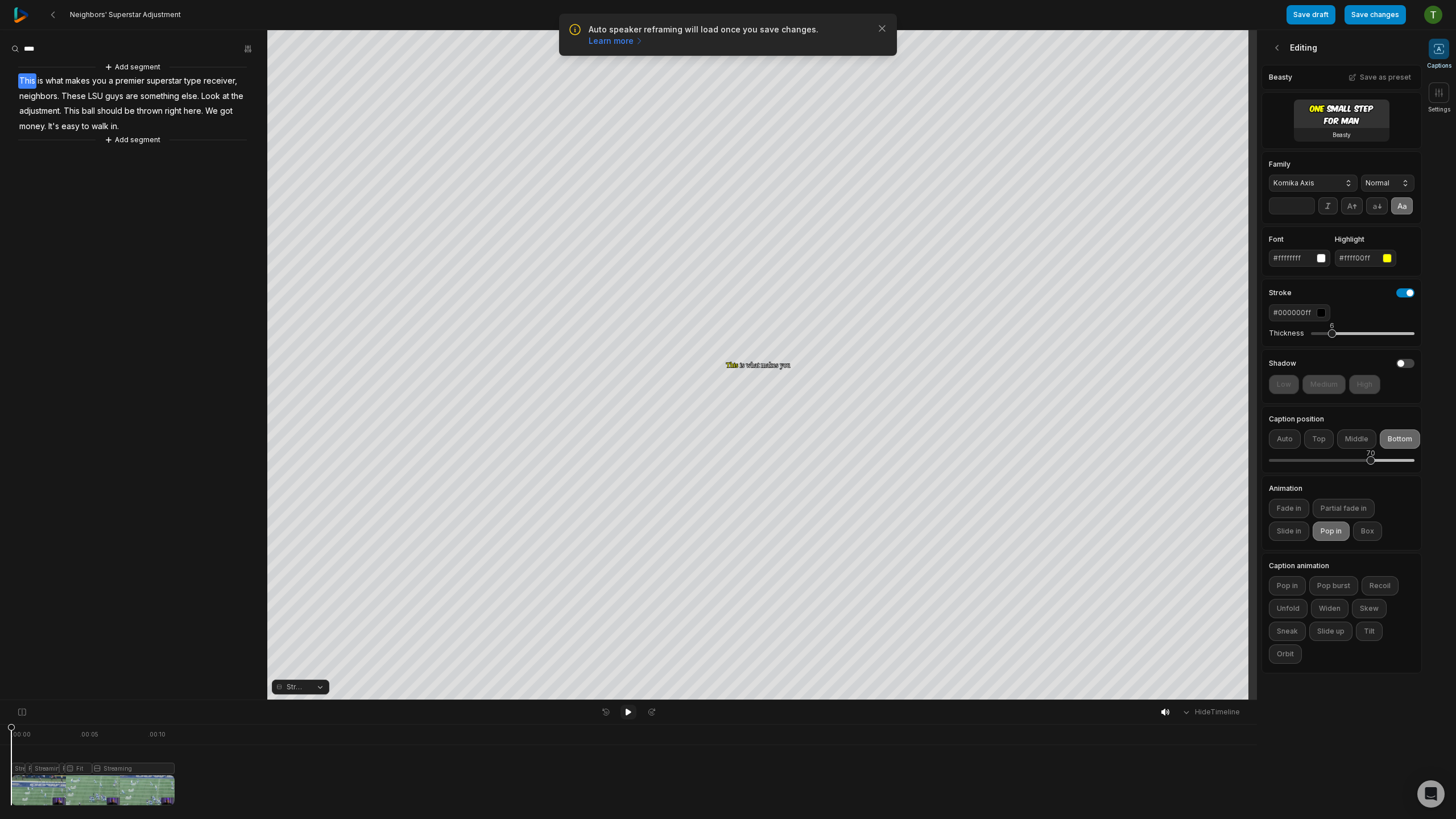
click at [634, 709] on button at bounding box center [628, 712] width 16 height 15
click at [773, 240] on div "Crop" at bounding box center [762, 243] width 31 height 10
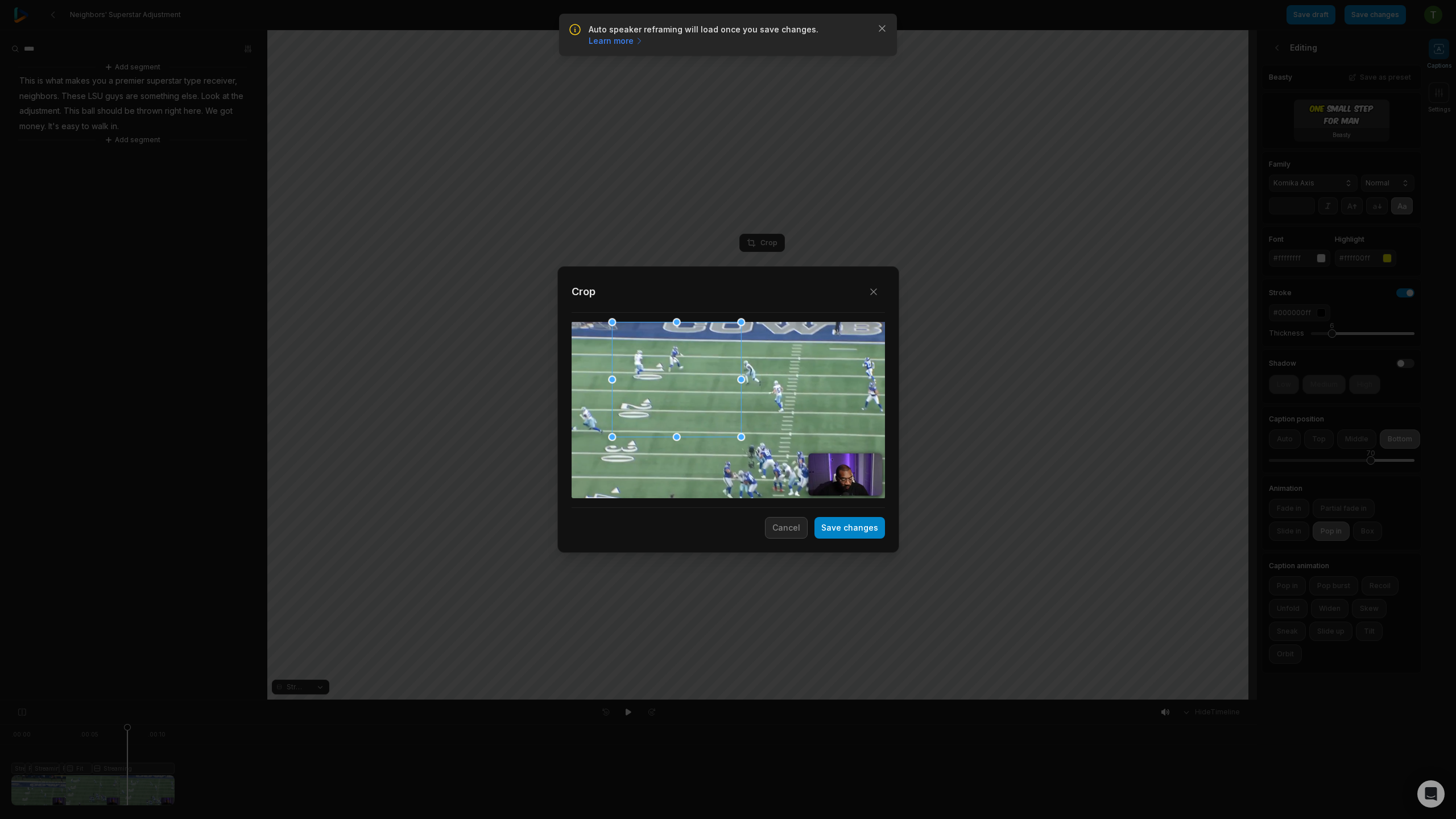
drag, startPoint x: 720, startPoint y: 421, endPoint x: 705, endPoint y: 412, distance: 17.5
click at [705, 412] on div at bounding box center [676, 380] width 129 height 115
click at [852, 529] on button "Save changes" at bounding box center [850, 528] width 71 height 22
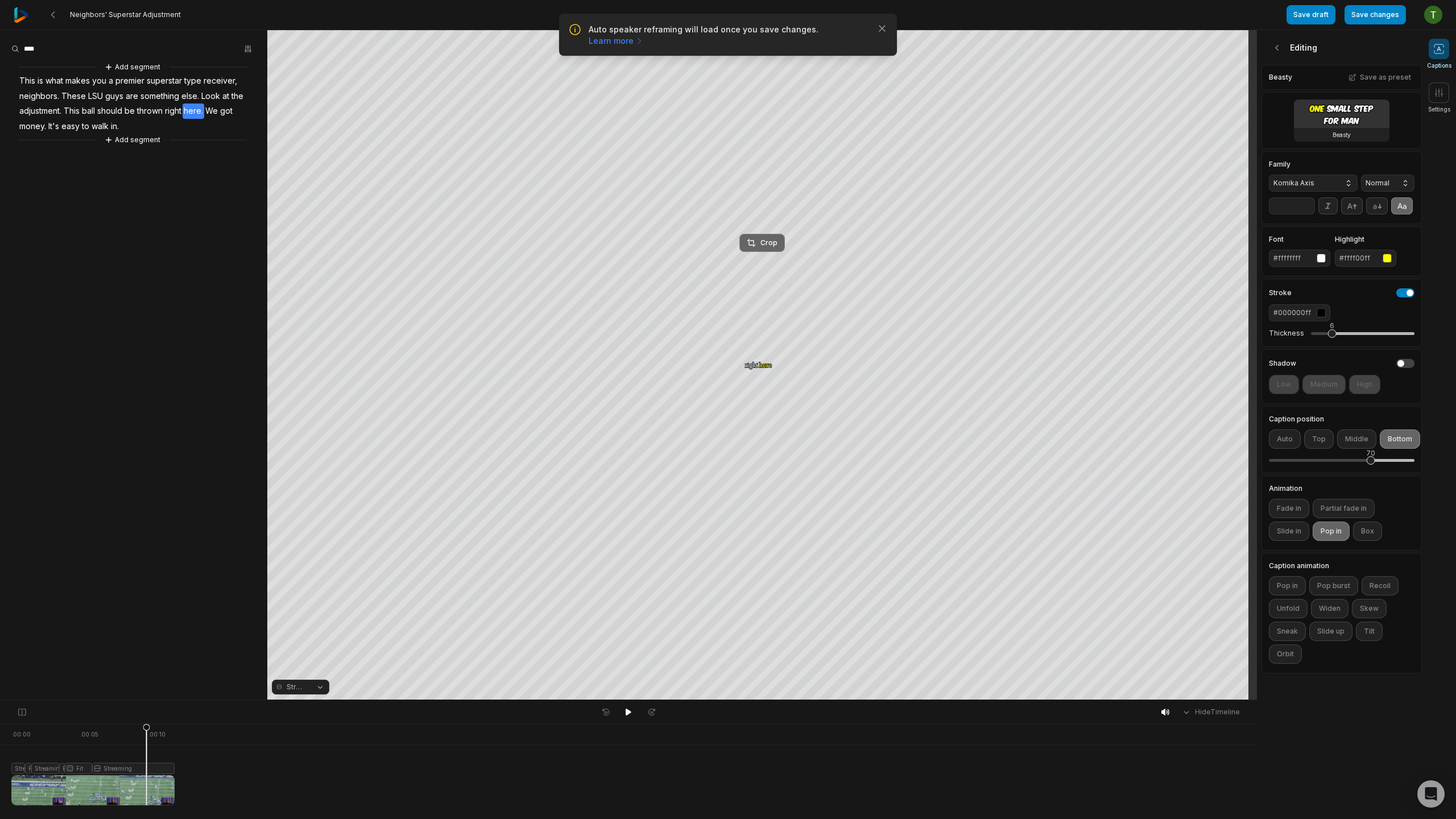
click at [766, 245] on div "Crop" at bounding box center [762, 243] width 31 height 10
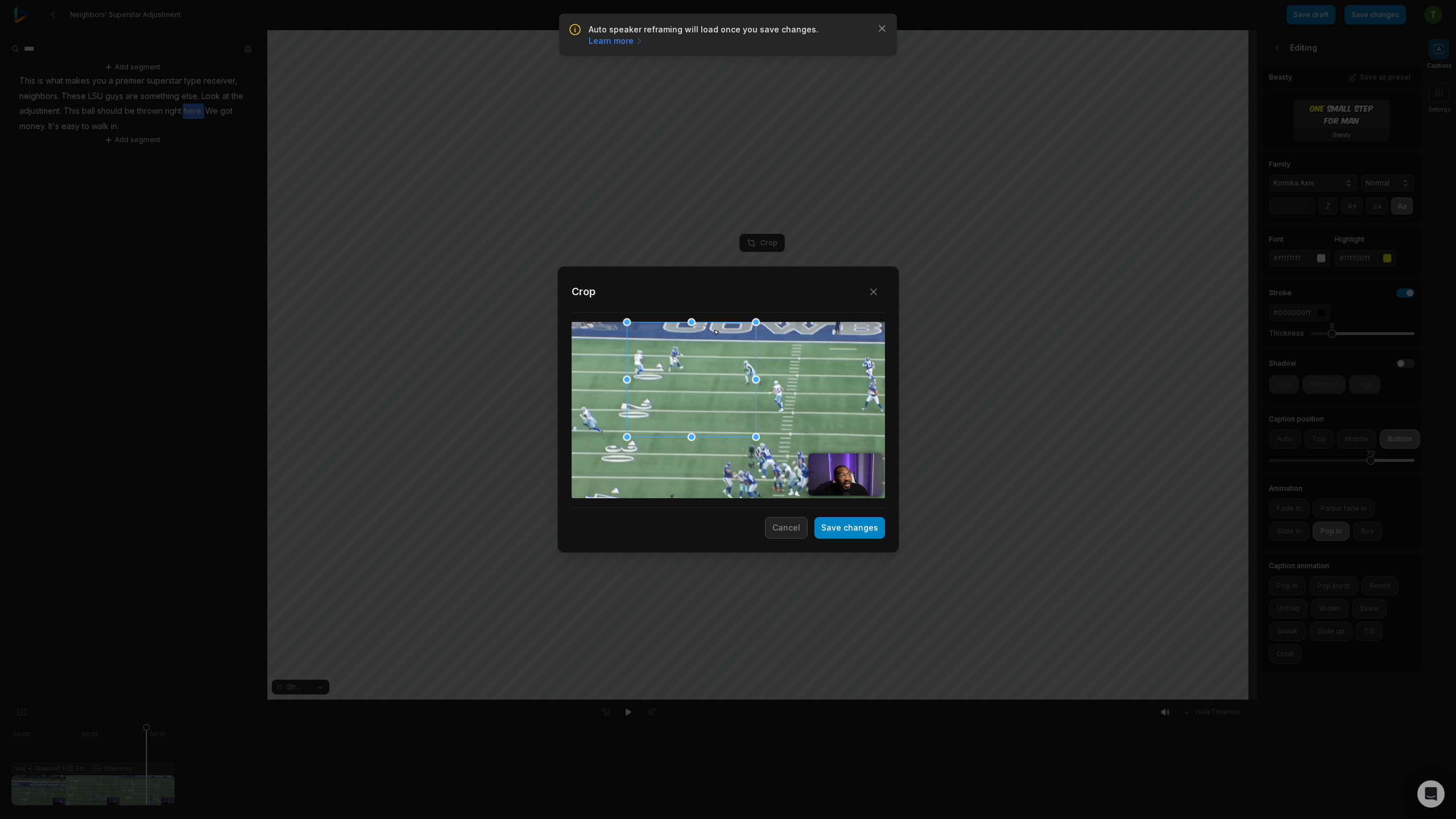
drag, startPoint x: 689, startPoint y: 340, endPoint x: 704, endPoint y: 335, distance: 15.8
click at [704, 335] on div at bounding box center [691, 380] width 129 height 115
drag, startPoint x: 693, startPoint y: 436, endPoint x: 692, endPoint y: 421, distance: 15.0
click at [692, 700] on div "Close Crop Save changes Cancel" at bounding box center [728, 700] width 1456 height 0
drag, startPoint x: 755, startPoint y: 438, endPoint x: 723, endPoint y: 437, distance: 32.0
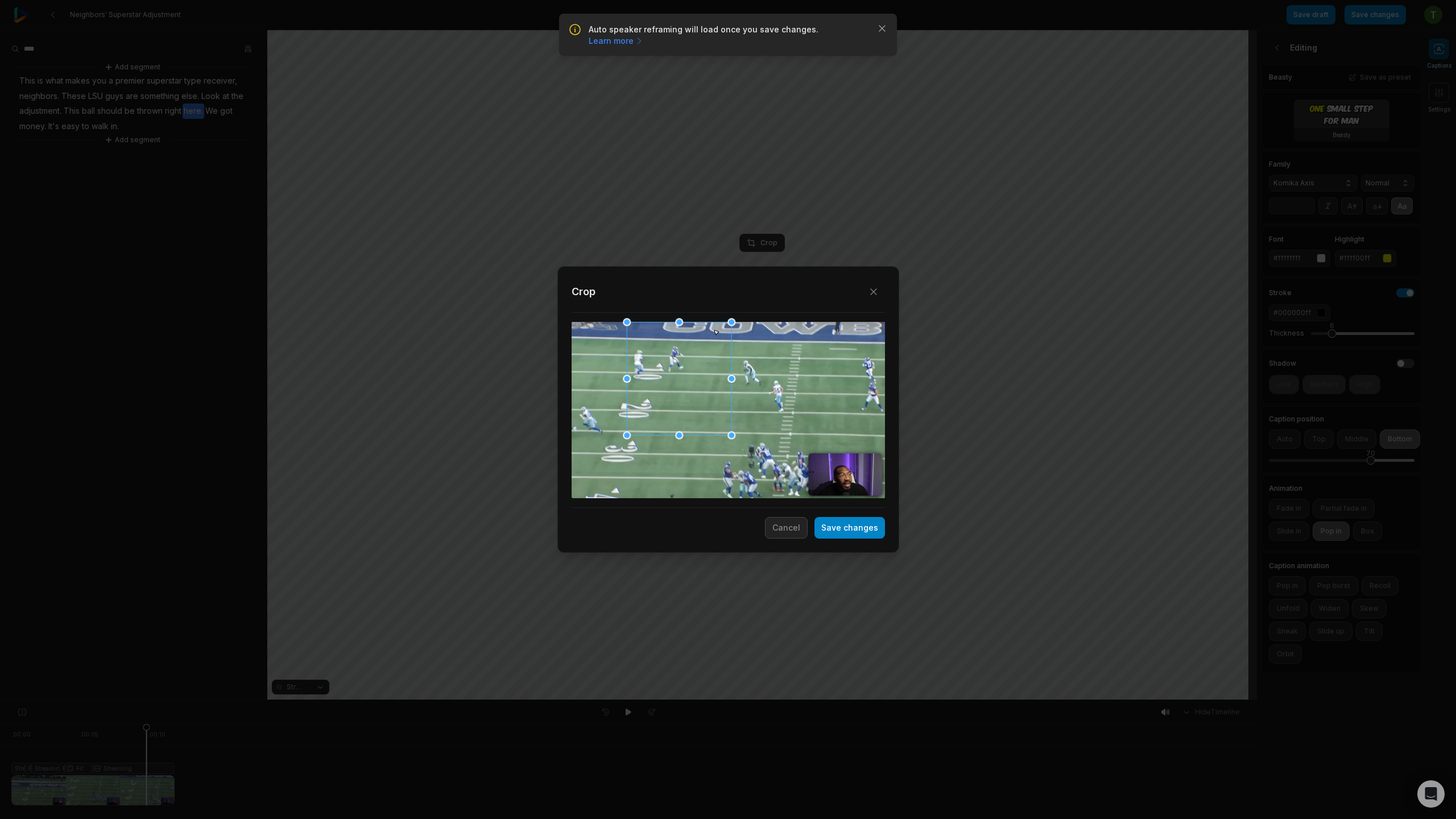
click at [727, 437] on div at bounding box center [731, 435] width 8 height 8
drag, startPoint x: 726, startPoint y: 436, endPoint x: 790, endPoint y: 434, distance: 64.0
click at [790, 700] on div "Close Crop Save changes Cancel" at bounding box center [728, 700] width 1456 height 0
click at [857, 529] on button "Save changes" at bounding box center [850, 528] width 71 height 22
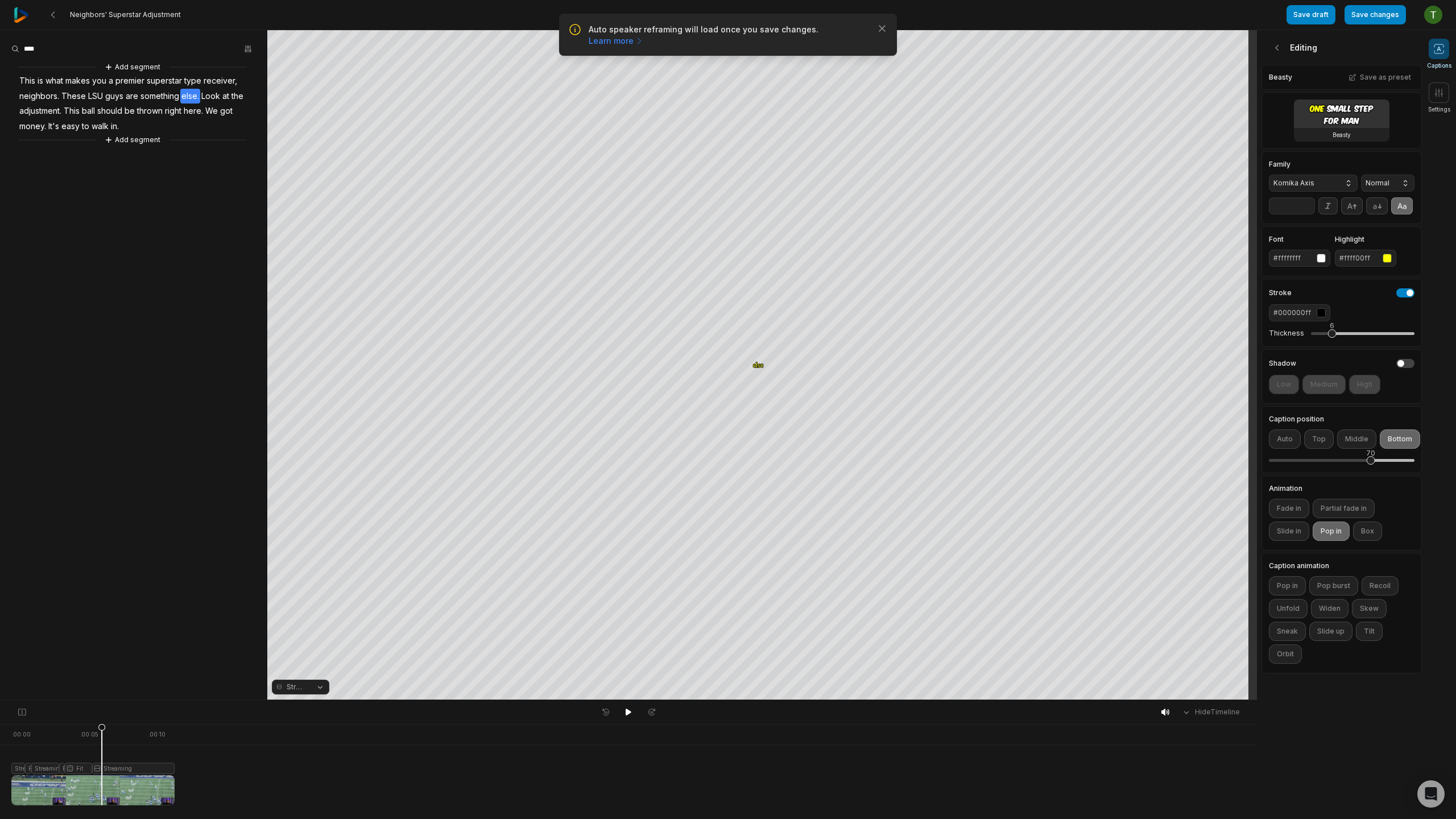
drag, startPoint x: 112, startPoint y: 729, endPoint x: 102, endPoint y: 725, distance: 10.8
click at [102, 725] on icon at bounding box center [102, 767] width 7 height 87
click at [109, 765] on div at bounding box center [93, 765] width 163 height 81
drag, startPoint x: 108, startPoint y: 735, endPoint x: 100, endPoint y: 736, distance: 8.1
click at [100, 736] on icon at bounding box center [100, 764] width 8 height 82
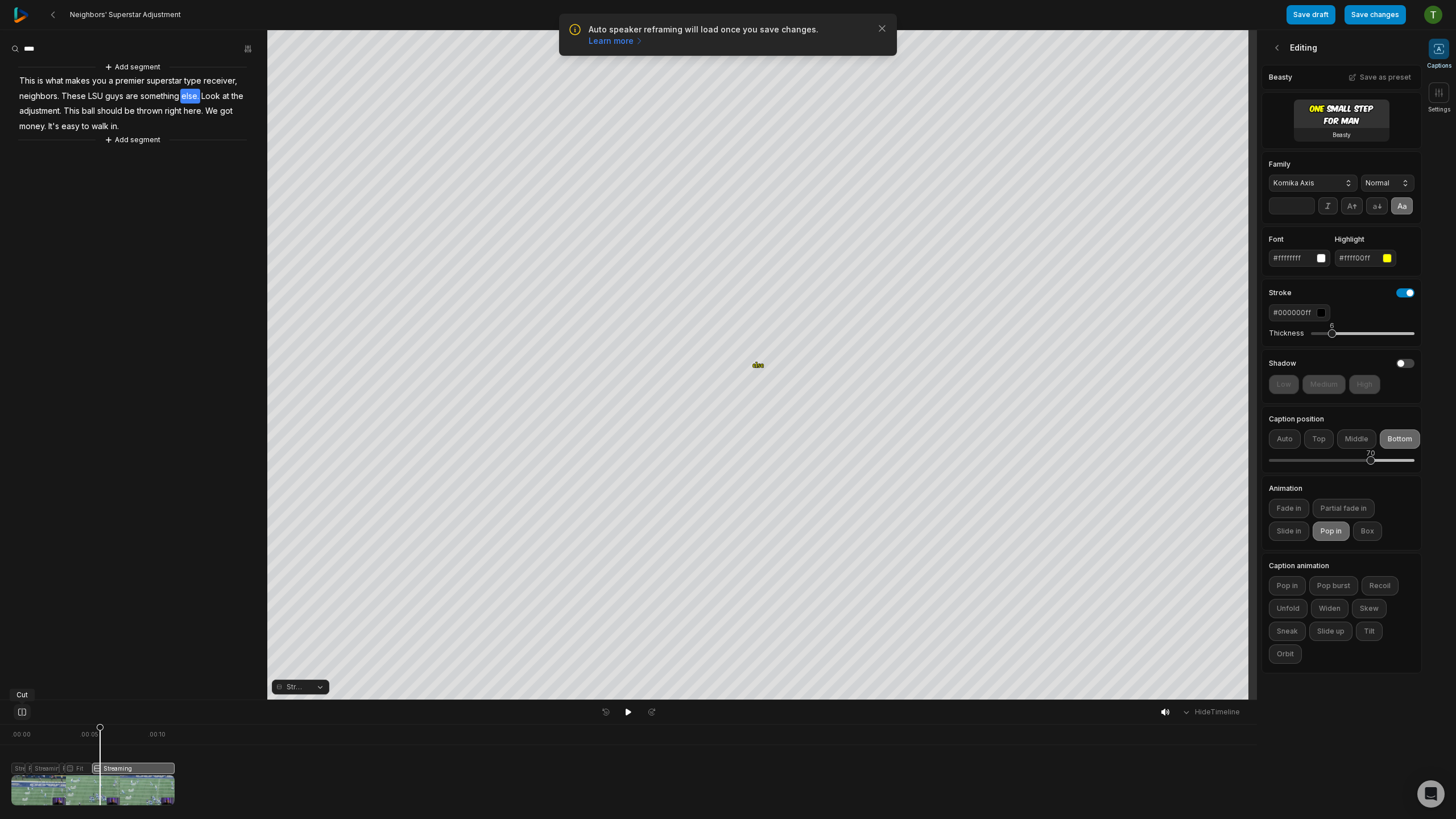
click at [19, 715] on icon at bounding box center [22, 712] width 10 height 9
drag, startPoint x: 99, startPoint y: 728, endPoint x: 104, endPoint y: 732, distance: 6.4
click at [104, 732] on icon at bounding box center [104, 764] width 8 height 82
click at [118, 767] on div at bounding box center [93, 765] width 163 height 81
drag, startPoint x: 117, startPoint y: 730, endPoint x: 103, endPoint y: 729, distance: 14.0
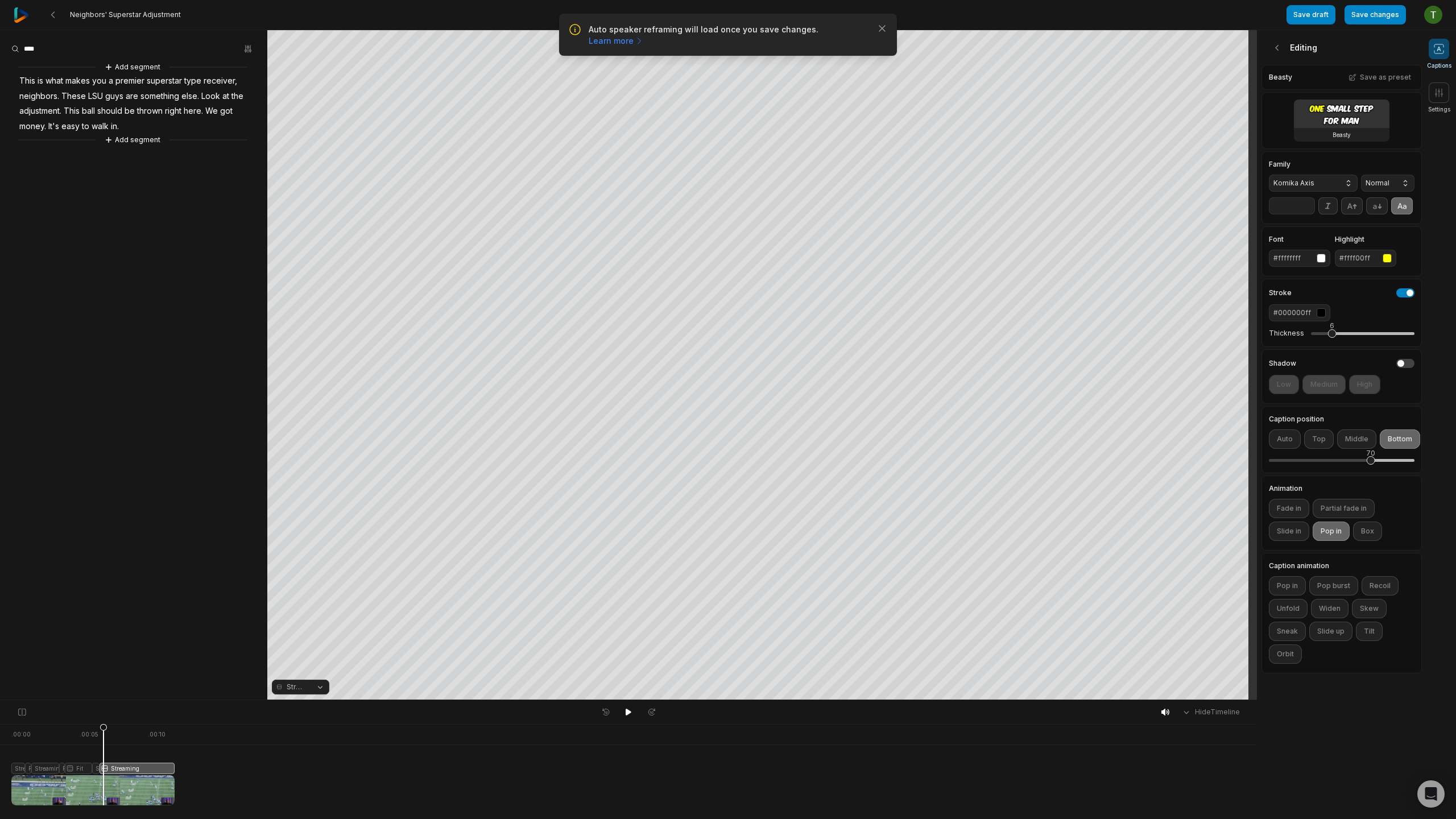
click at [103, 729] on icon at bounding box center [104, 767] width 7 height 87
click at [22, 715] on icon at bounding box center [22, 712] width 10 height 9
click at [99, 768] on div at bounding box center [93, 765] width 163 height 81
click at [100, 768] on icon at bounding box center [100, 767] width 7 height 87
click at [764, 235] on button "Crop" at bounding box center [762, 243] width 45 height 18
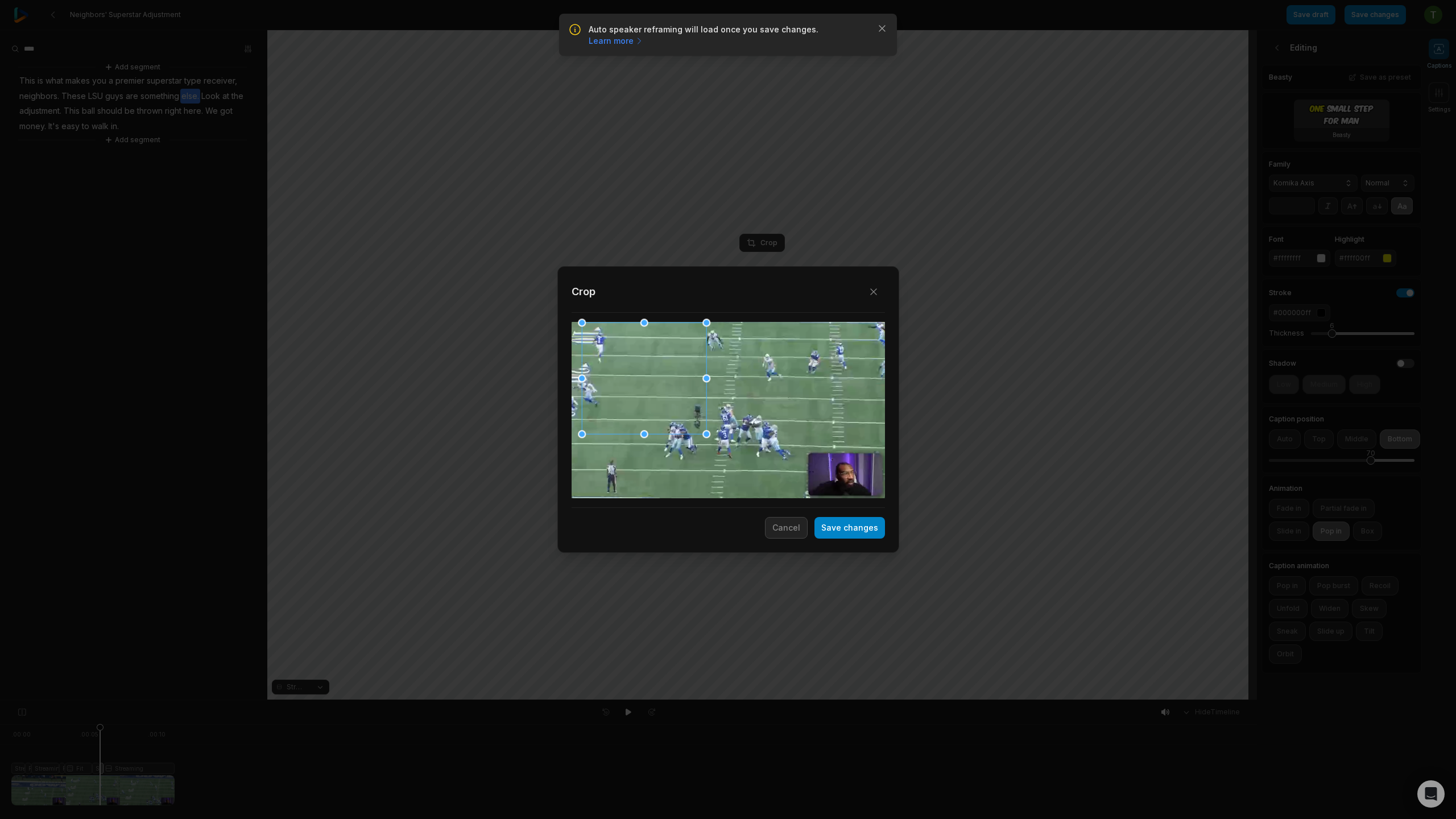
drag, startPoint x: 730, startPoint y: 375, endPoint x: 687, endPoint y: 365, distance: 44.1
click at [687, 365] on div at bounding box center [644, 379] width 124 height 112
click at [865, 525] on button "Save changes" at bounding box center [850, 528] width 71 height 22
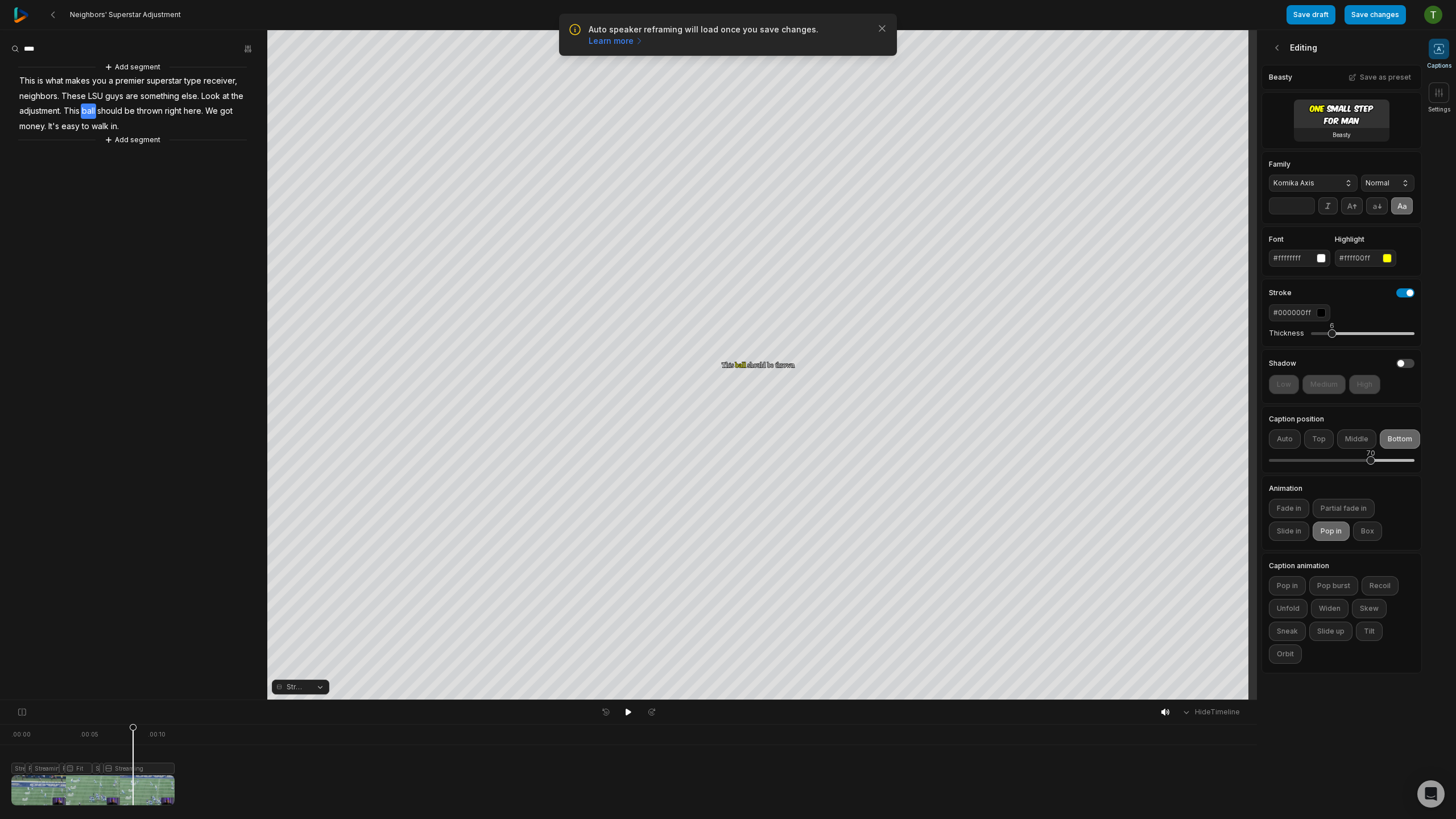
click at [133, 767] on div at bounding box center [93, 765] width 163 height 81
click at [770, 244] on div "Crop" at bounding box center [762, 243] width 31 height 10
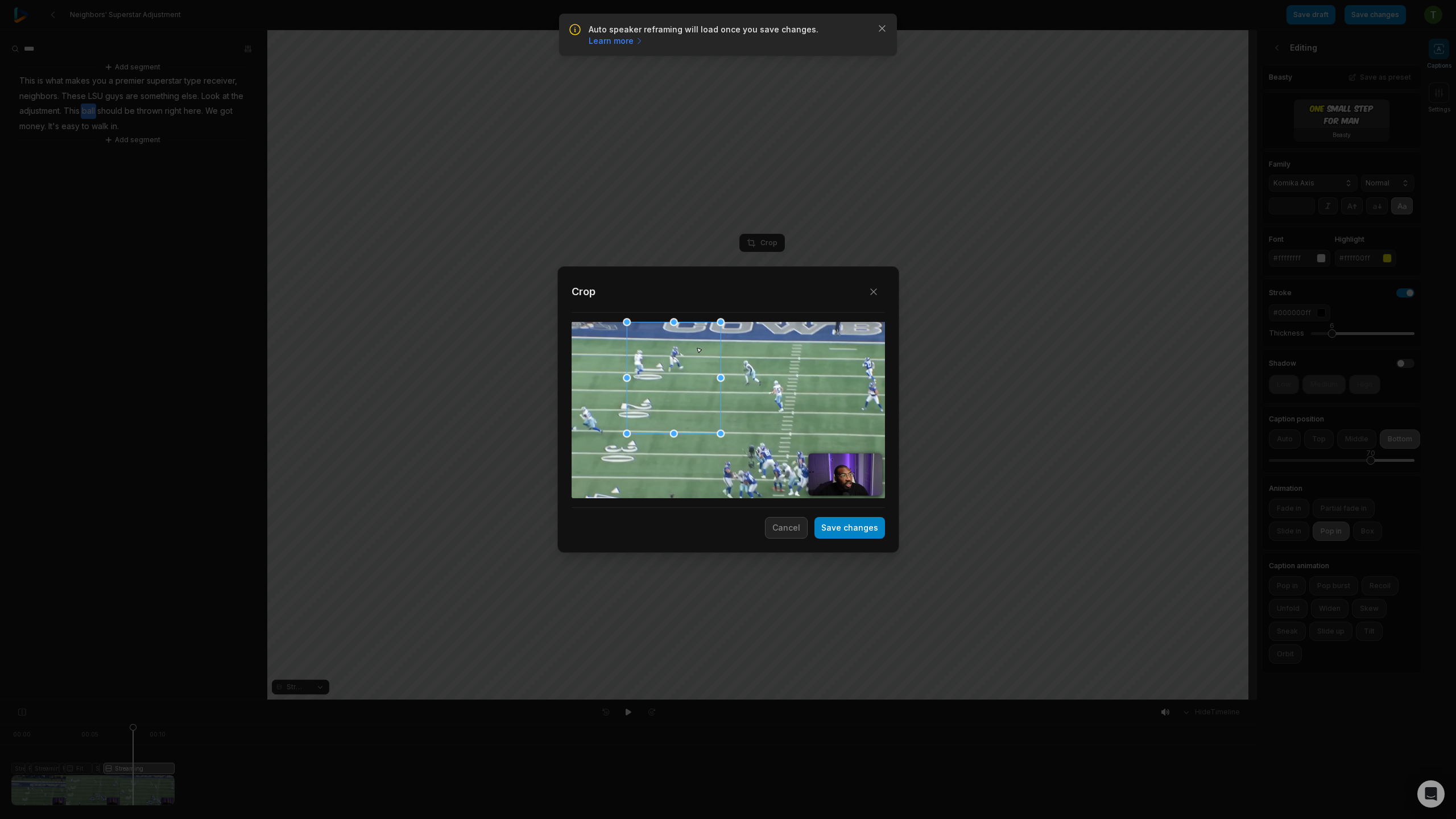
drag, startPoint x: 752, startPoint y: 378, endPoint x: 678, endPoint y: 376, distance: 74.0
click at [678, 700] on div "Close Crop Save changes Cancel" at bounding box center [728, 700] width 1456 height 0
drag, startPoint x: 697, startPoint y: 388, endPoint x: 689, endPoint y: 387, distance: 8.1
click at [689, 387] on div at bounding box center [668, 378] width 94 height 112
drag, startPoint x: 712, startPoint y: 379, endPoint x: 680, endPoint y: 375, distance: 32.2
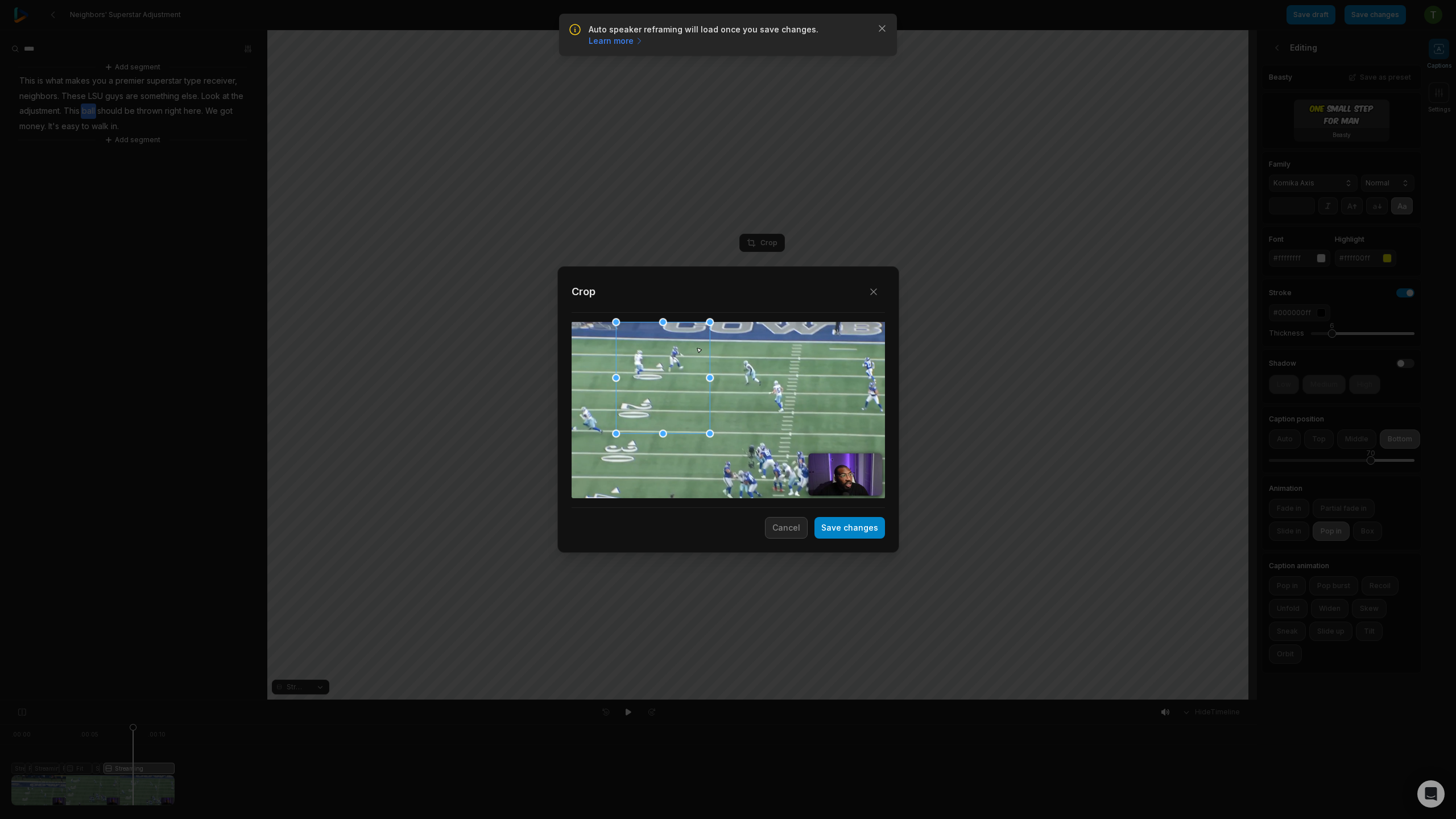
click at [694, 700] on div "Close Crop Save changes Cancel" at bounding box center [728, 700] width 1456 height 0
drag, startPoint x: 680, startPoint y: 378, endPoint x: 714, endPoint y: 421, distance: 54.8
click at [707, 435] on div at bounding box center [689, 437] width 94 height 112
drag, startPoint x: 722, startPoint y: 374, endPoint x: 701, endPoint y: 332, distance: 47.0
click at [713, 700] on div "Close Crop Save changes Cancel" at bounding box center [728, 700] width 1456 height 0
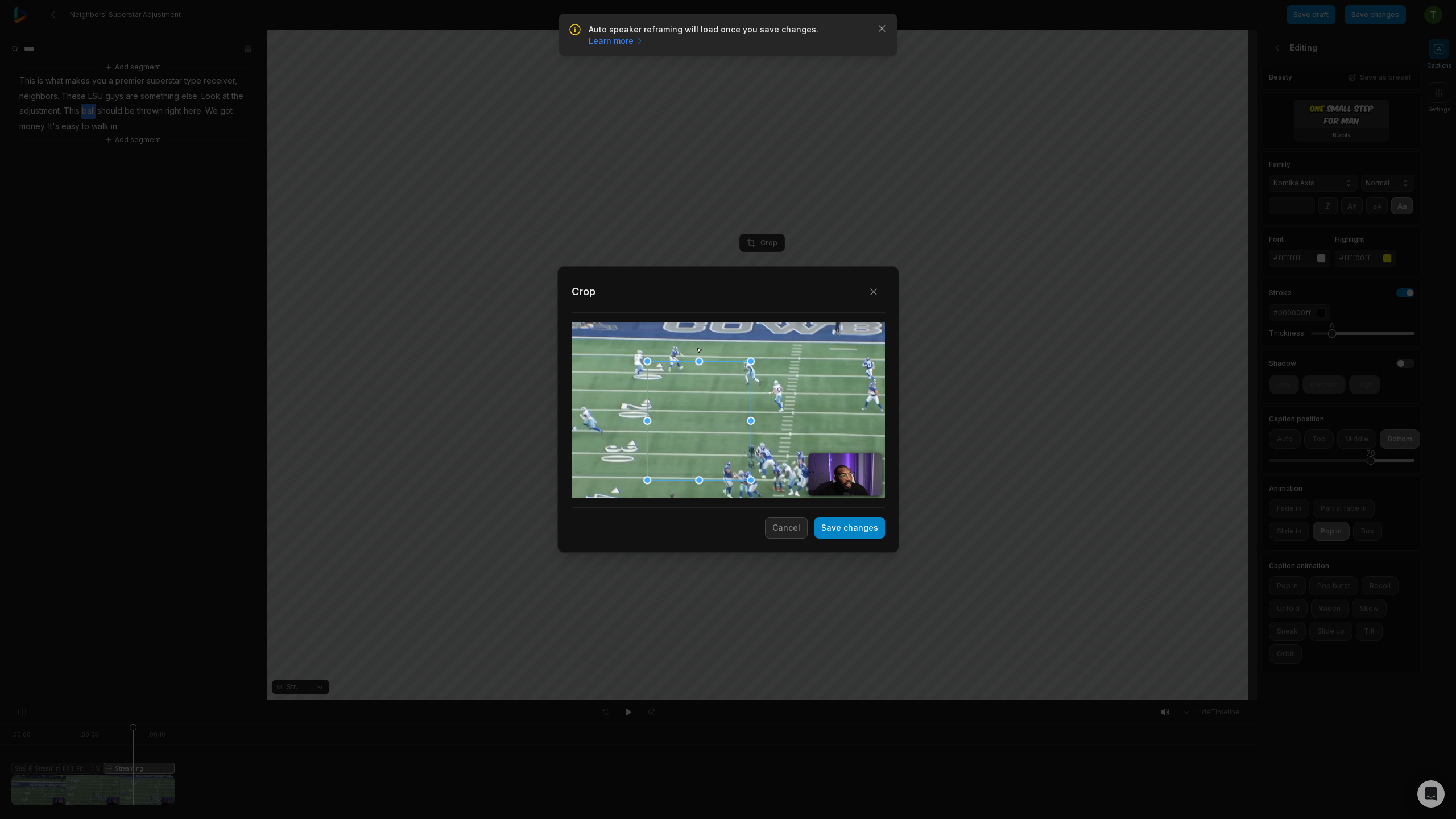
drag, startPoint x: 691, startPoint y: 376, endPoint x: 696, endPoint y: 359, distance: 17.7
click at [696, 362] on div at bounding box center [699, 421] width 103 height 119
drag, startPoint x: 699, startPoint y: 340, endPoint x: 700, endPoint y: 320, distance: 20.0
click at [701, 700] on div "Close Crop Save changes Cancel" at bounding box center [728, 700] width 1456 height 0
drag, startPoint x: 701, startPoint y: 471, endPoint x: 701, endPoint y: 490, distance: 19.0
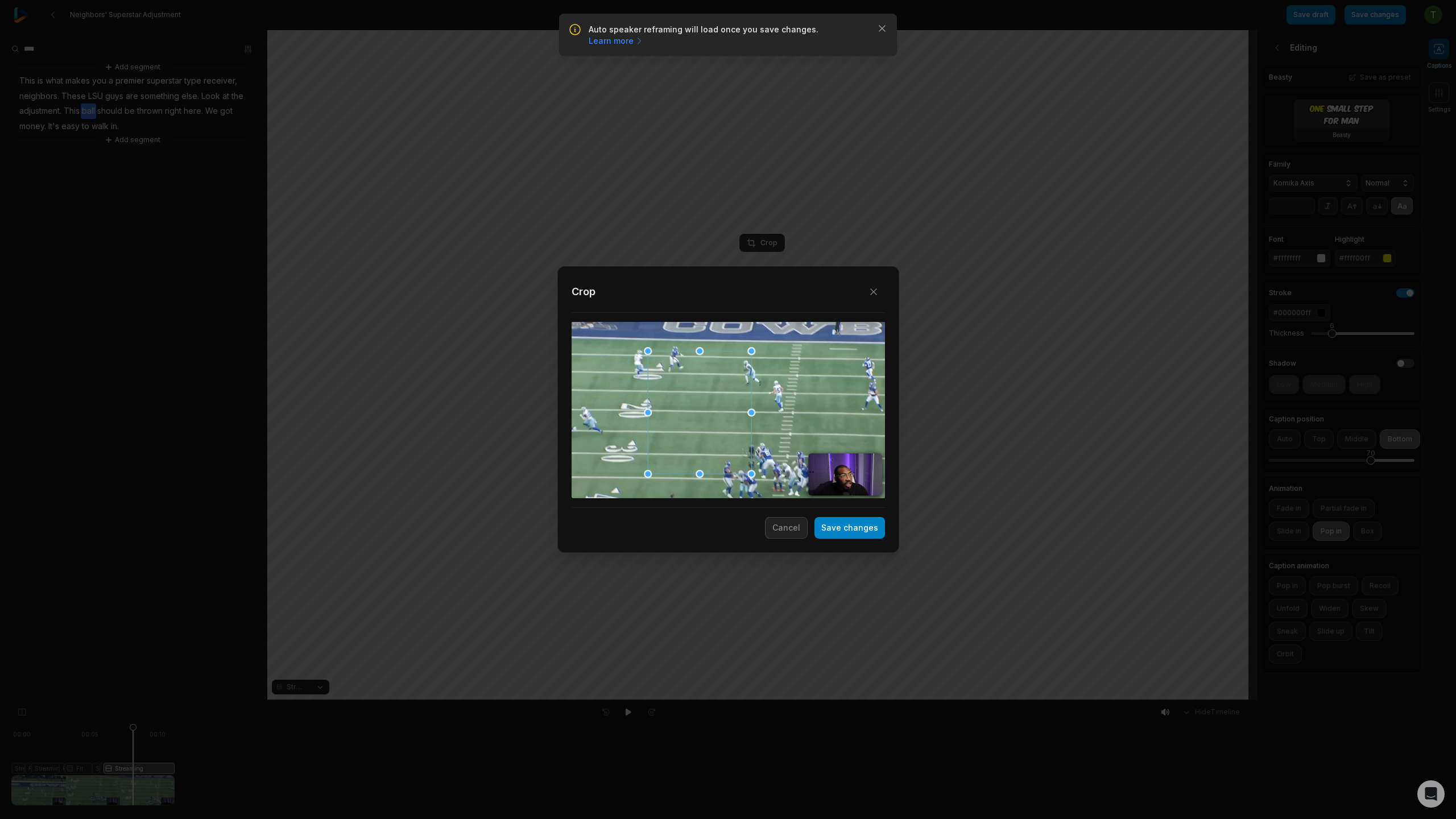
click at [699, 700] on div "Close Crop Save changes Cancel" at bounding box center [728, 700] width 1456 height 0
drag, startPoint x: 753, startPoint y: 414, endPoint x: 722, endPoint y: 402, distance: 33.2
click at [721, 700] on div "Close Crop Save changes Cancel" at bounding box center [728, 700] width 1456 height 0
drag, startPoint x: 729, startPoint y: 389, endPoint x: 710, endPoint y: 350, distance: 43.4
click at [710, 350] on div at bounding box center [680, 385] width 103 height 123
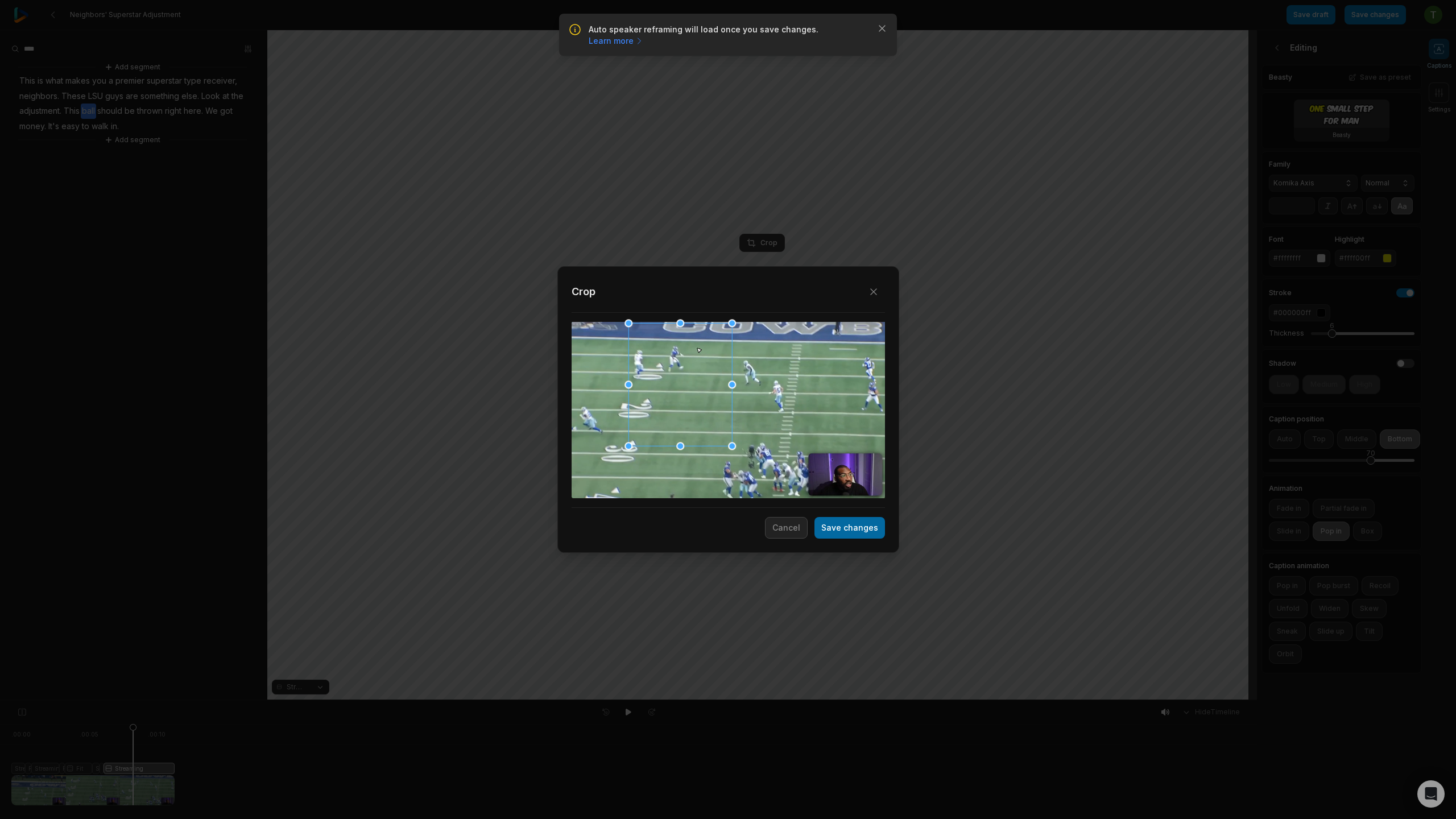
click at [847, 527] on button "Save changes" at bounding box center [850, 528] width 71 height 22
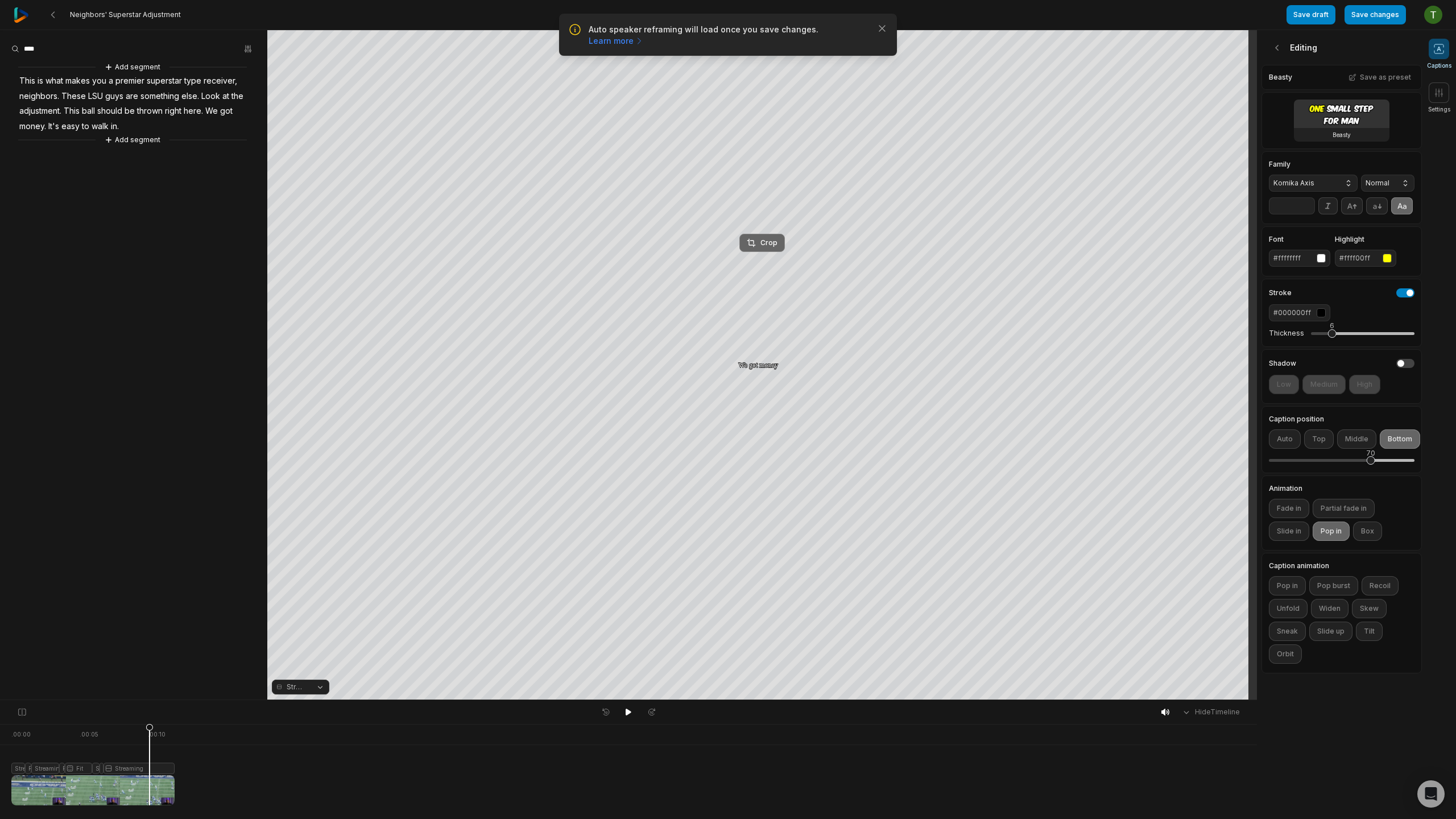
click at [765, 238] on div "Crop" at bounding box center [762, 243] width 31 height 10
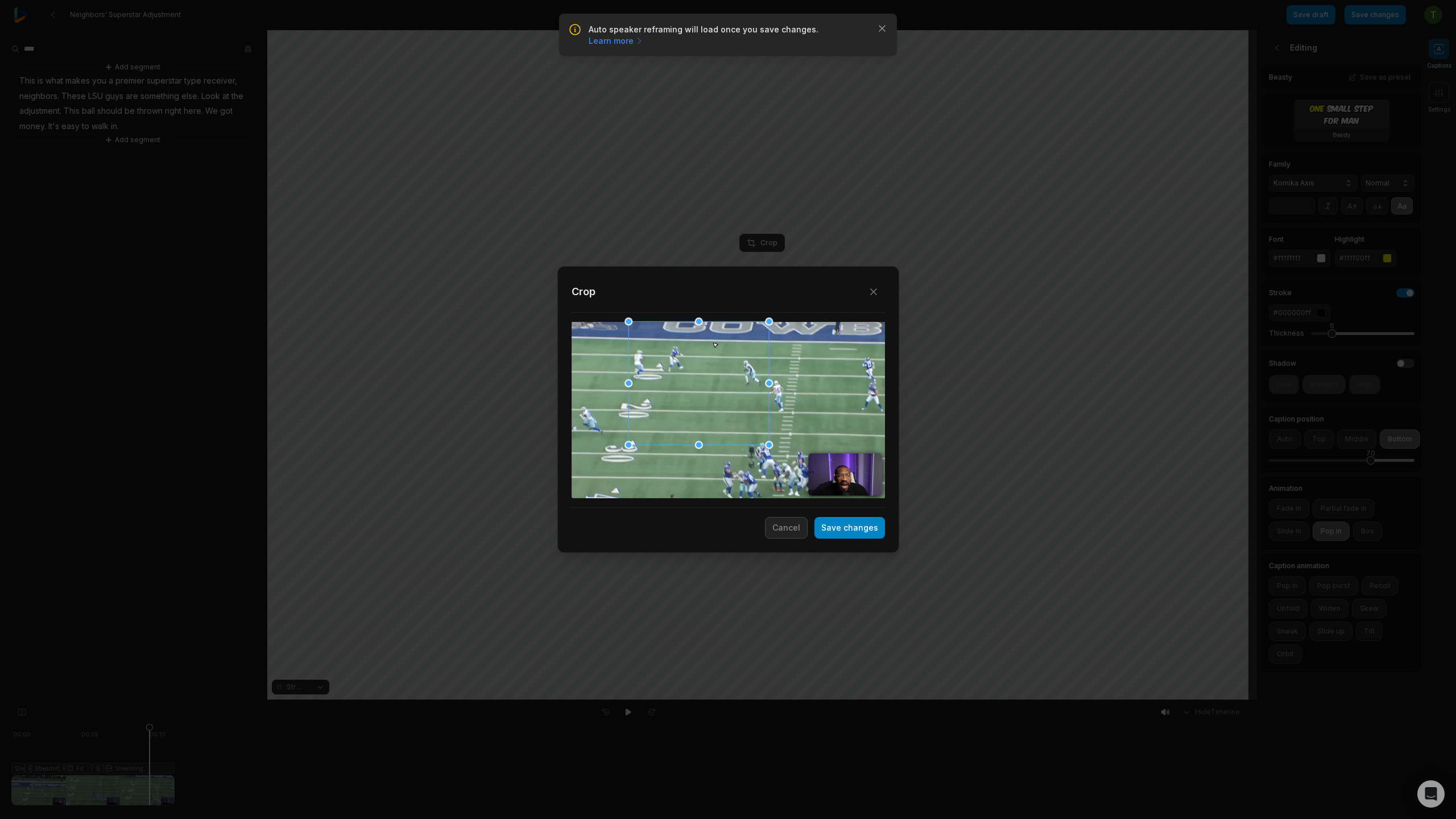
drag, startPoint x: 731, startPoint y: 325, endPoint x: 1003, endPoint y: 292, distance: 274.0
click at [1003, 700] on div "Close Crop Save changes Cancel" at bounding box center [728, 700] width 1456 height 0
click at [862, 535] on button "Save changes" at bounding box center [850, 528] width 71 height 22
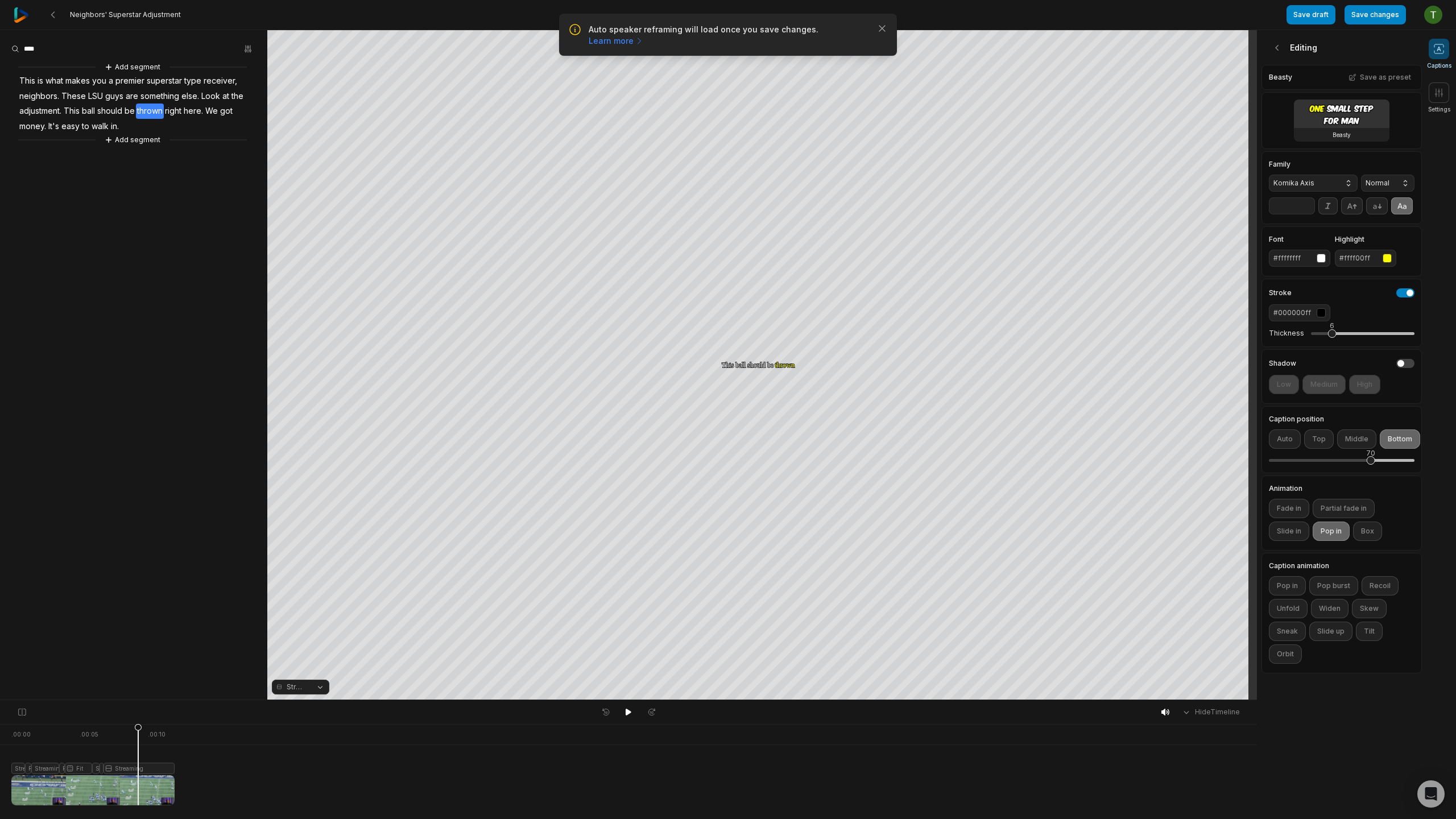
click at [138, 762] on div at bounding box center [93, 765] width 163 height 81
click at [760, 397] on div "Crop" at bounding box center [762, 392] width 31 height 10
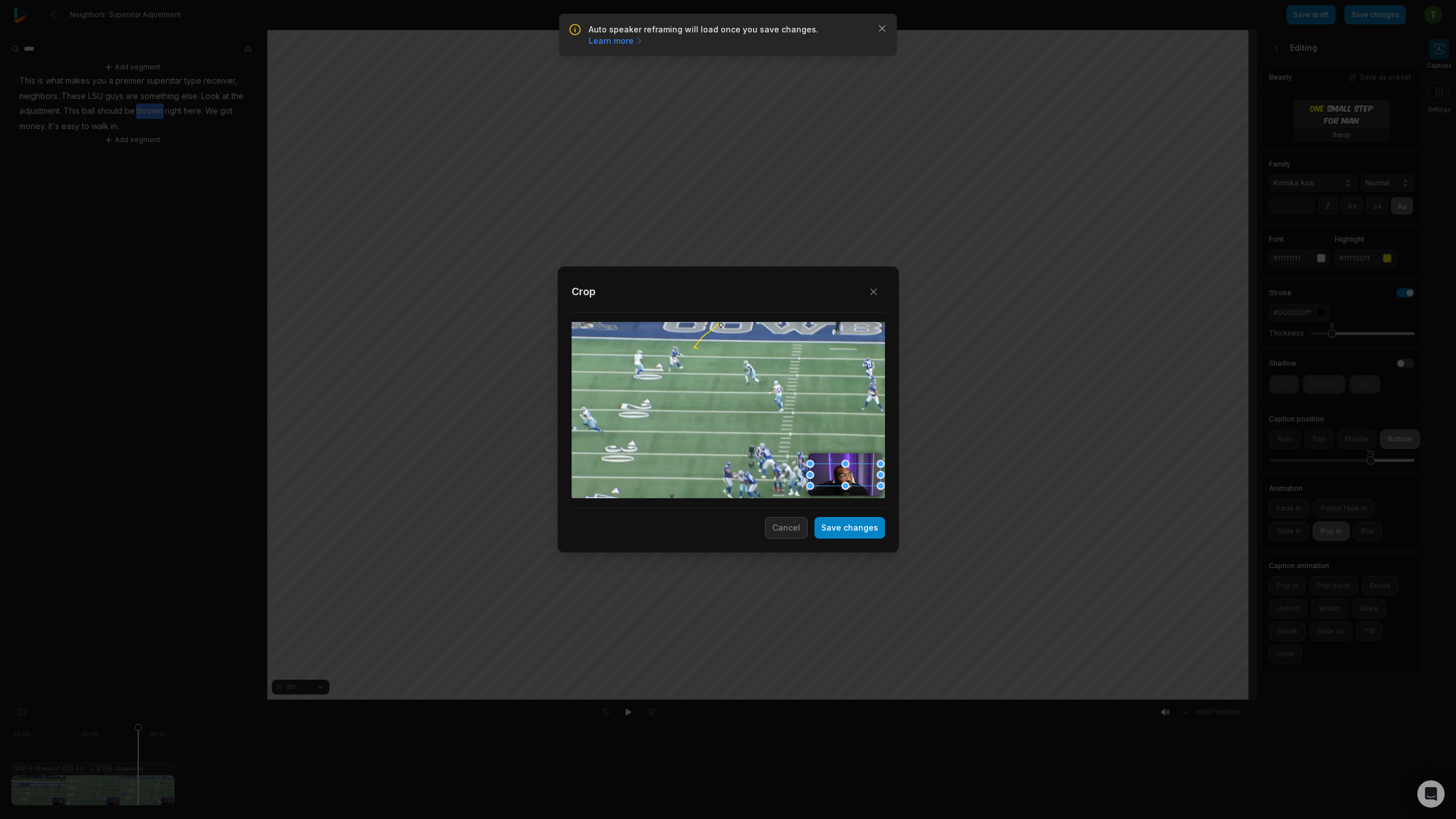
drag, startPoint x: 844, startPoint y: 488, endPoint x: 822, endPoint y: 485, distance: 22.2
click at [849, 700] on div "Close Crop Save changes Cancel" at bounding box center [728, 700] width 1456 height 0
drag, startPoint x: 810, startPoint y: 466, endPoint x: 806, endPoint y: 445, distance: 21.4
click at [806, 700] on div "Close Crop Save changes Cancel" at bounding box center [728, 700] width 1456 height 0
drag, startPoint x: 832, startPoint y: 471, endPoint x: 759, endPoint y: 412, distance: 93.9
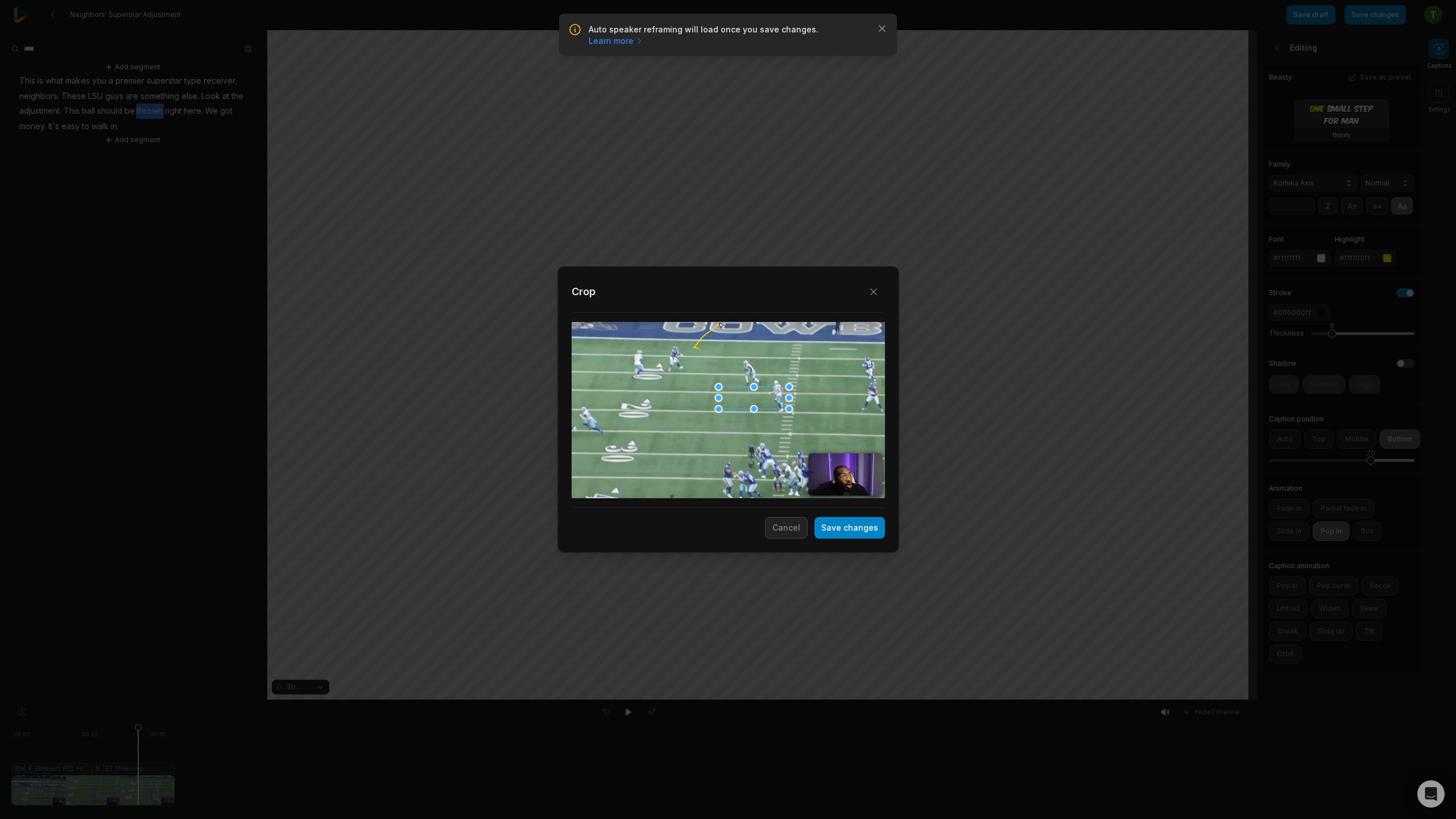
click at [740, 394] on div at bounding box center [754, 398] width 71 height 22
drag, startPoint x: 784, startPoint y: 407, endPoint x: 757, endPoint y: 460, distance: 59.5
click at [761, 700] on div "Close Crop Save changes Cancel" at bounding box center [728, 700] width 1456 height 0
drag, startPoint x: 788, startPoint y: 418, endPoint x: 826, endPoint y: 428, distance: 39.3
click at [827, 700] on div "Close Crop Save changes Cancel" at bounding box center [728, 700] width 1456 height 0
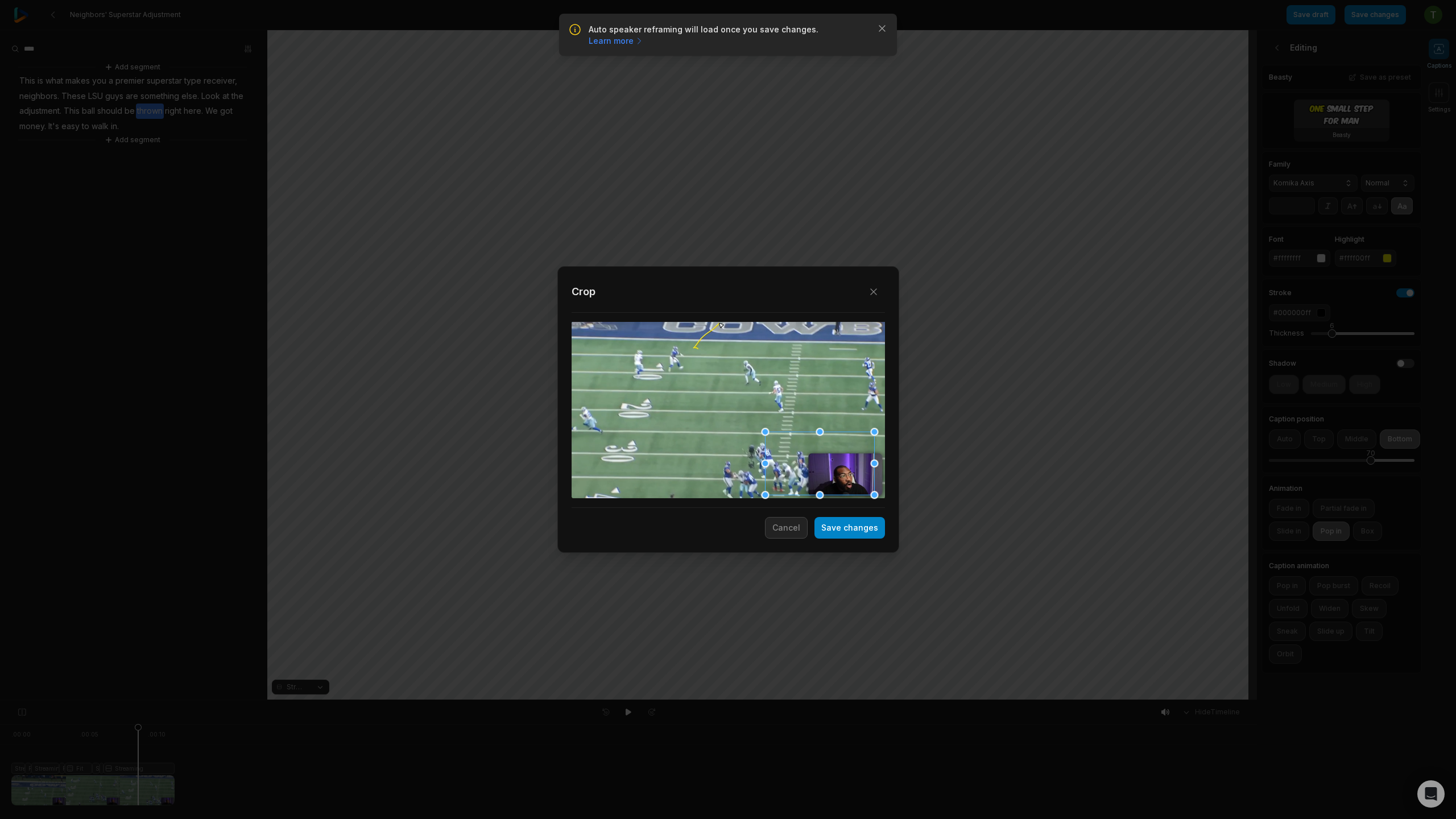
drag, startPoint x: 841, startPoint y: 430, endPoint x: 845, endPoint y: 465, distance: 35.2
click at [882, 476] on div at bounding box center [728, 410] width 313 height 176
drag, startPoint x: 826, startPoint y: 459, endPoint x: 842, endPoint y: 469, distance: 18.9
click at [842, 469] on div at bounding box center [828, 466] width 109 height 63
drag, startPoint x: 773, startPoint y: 432, endPoint x: 806, endPoint y: 451, distance: 38.1
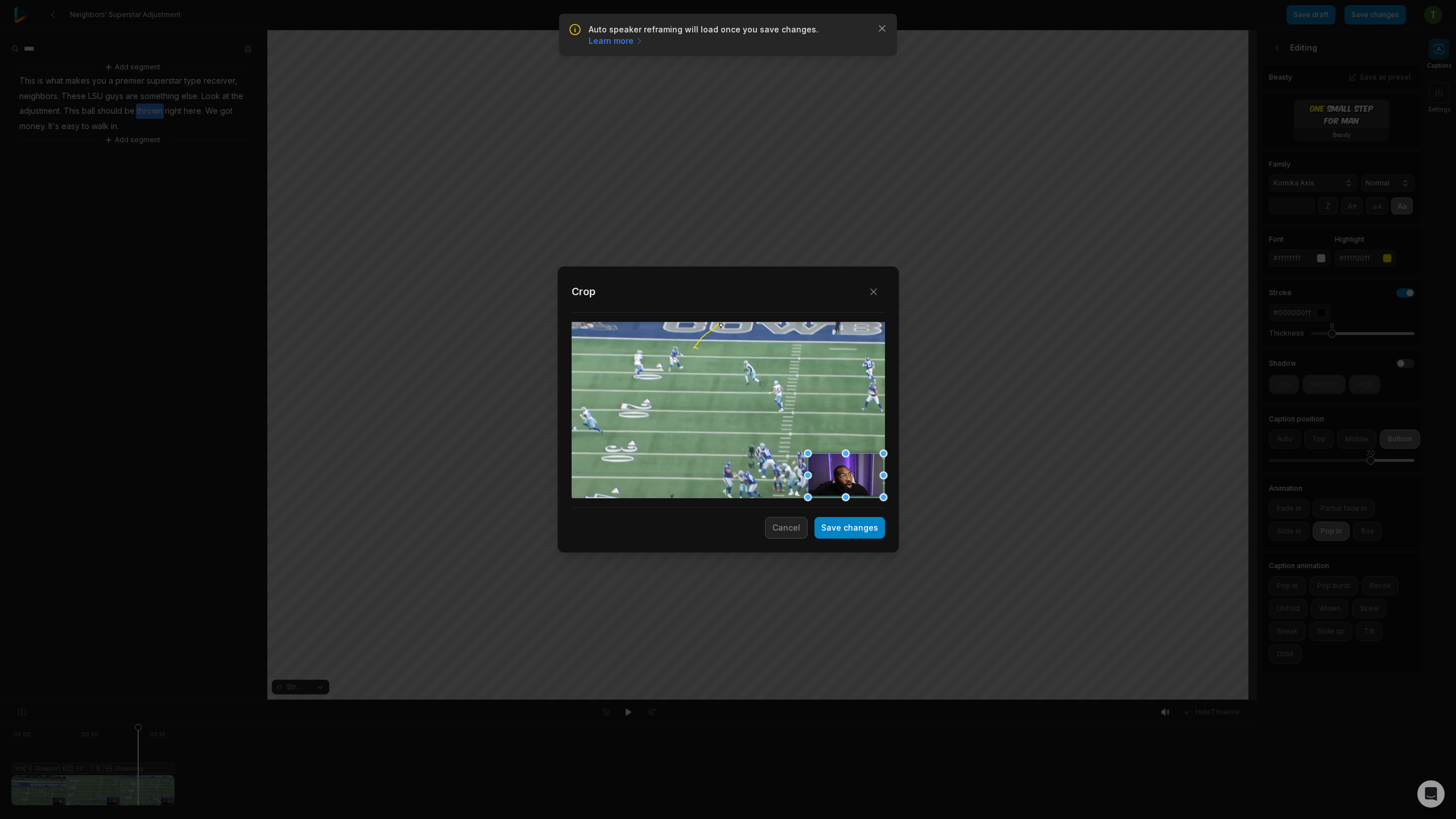
click at [806, 451] on div at bounding box center [807, 453] width 8 height 8
click at [855, 532] on button "Save changes" at bounding box center [850, 528] width 71 height 22
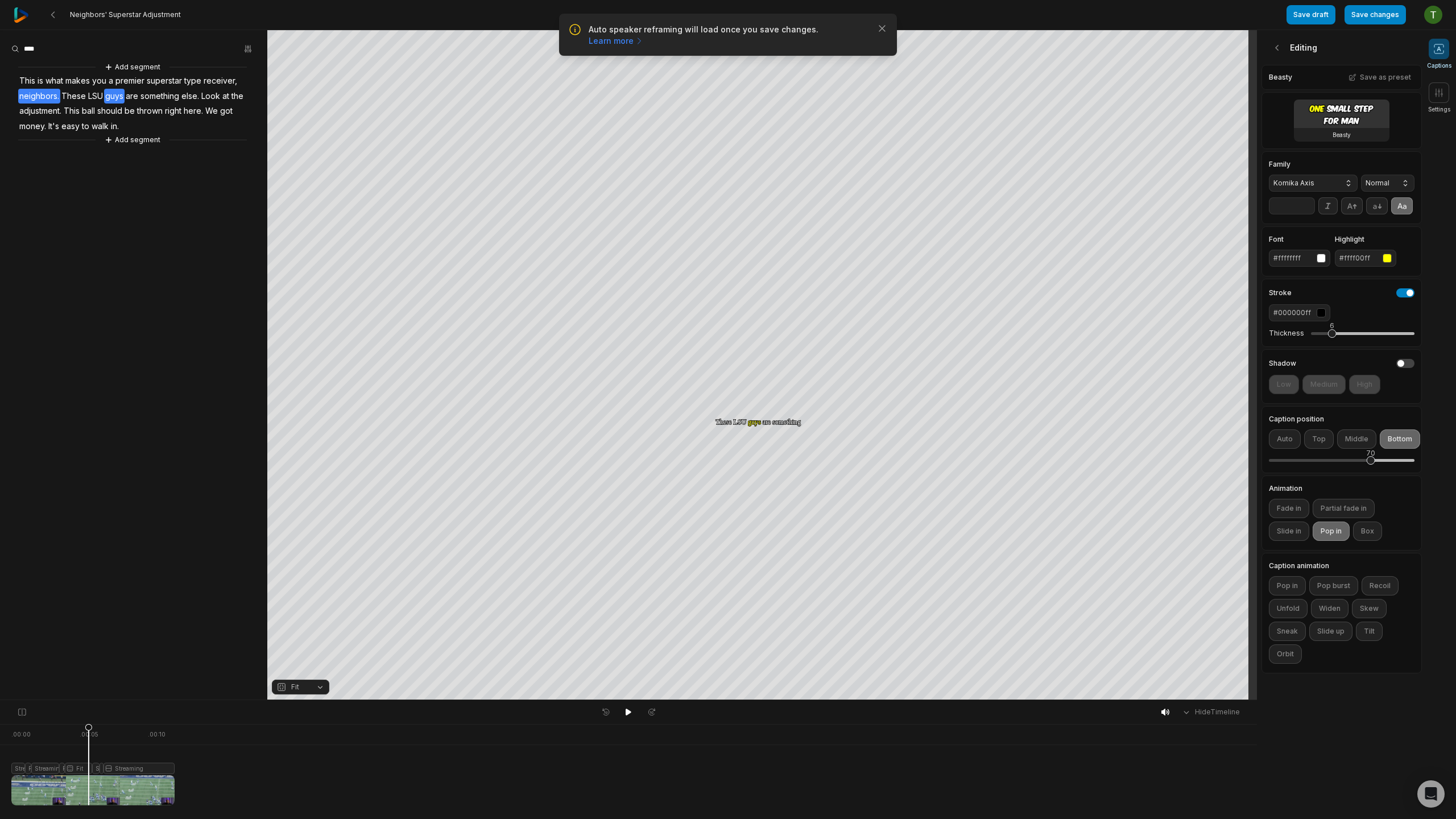
click at [47, 96] on span "neighbors." at bounding box center [39, 96] width 42 height 15
click at [46, 146] on button "Correct word" at bounding box center [41, 144] width 77 height 15
click at [634, 717] on button at bounding box center [628, 712] width 16 height 15
click at [627, 719] on button at bounding box center [628, 712] width 16 height 15
click at [628, 715] on icon at bounding box center [628, 712] width 9 height 9
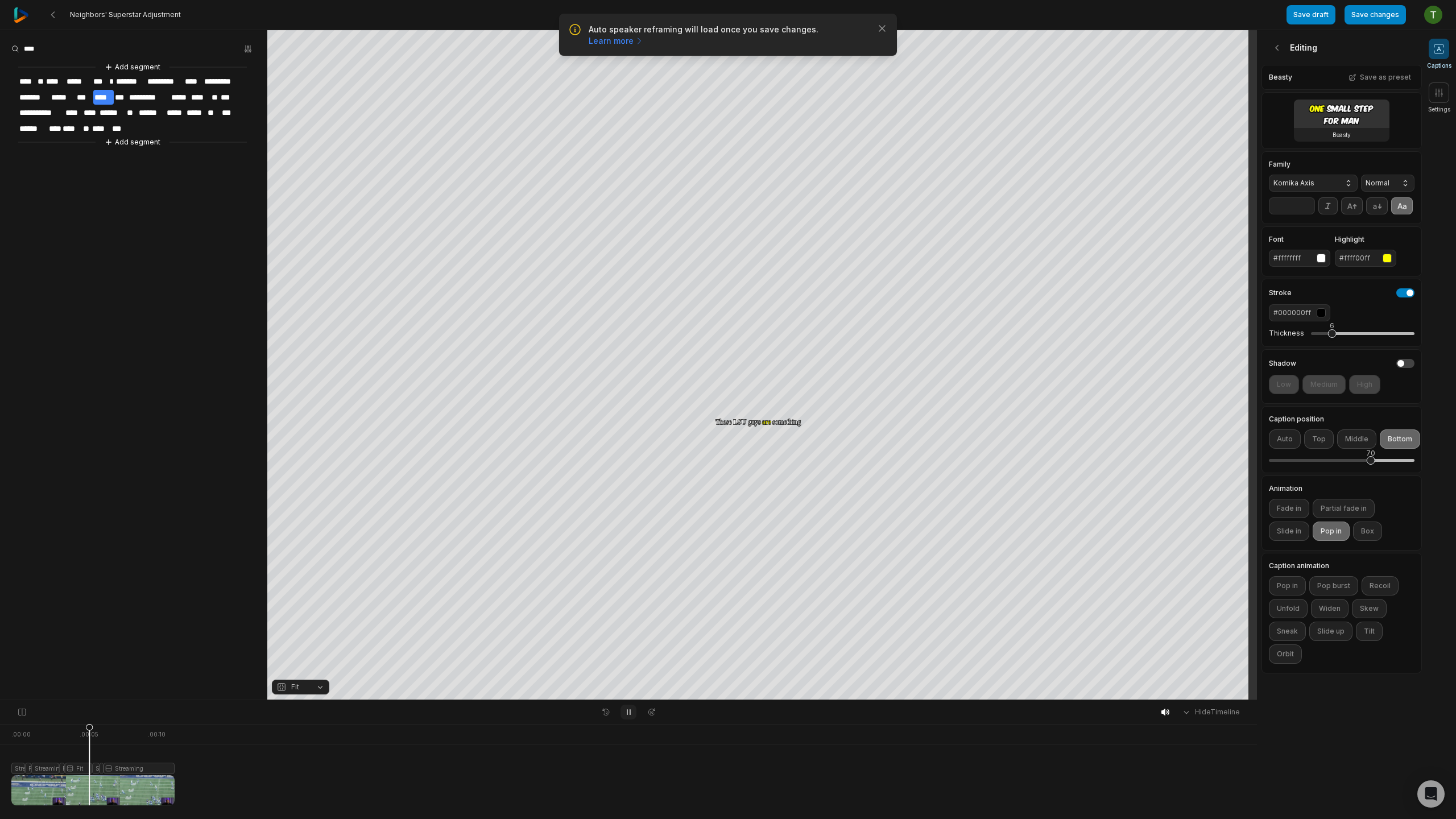
click at [628, 715] on icon at bounding box center [628, 712] width 9 height 9
drag, startPoint x: 1387, startPoint y: 12, endPoint x: 1387, endPoint y: 756, distance: 744.0
click at [1387, 12] on button "Save changes" at bounding box center [1375, 15] width 61 height 19
